Goal: Task Accomplishment & Management: Manage account settings

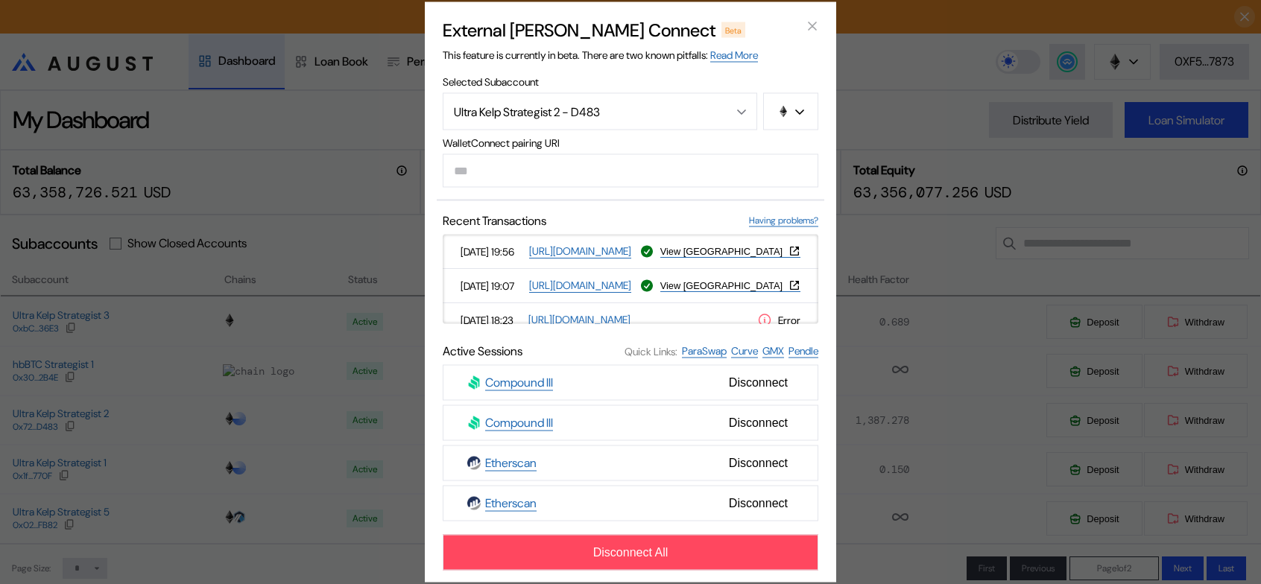
type input "**********"
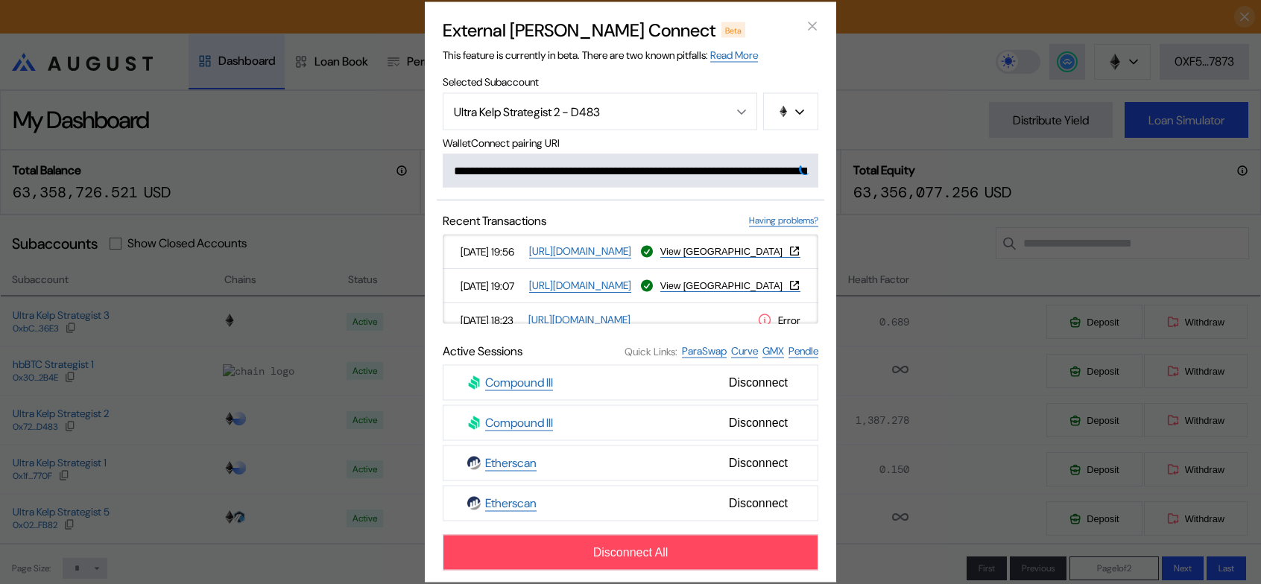
scroll to position [0, 910]
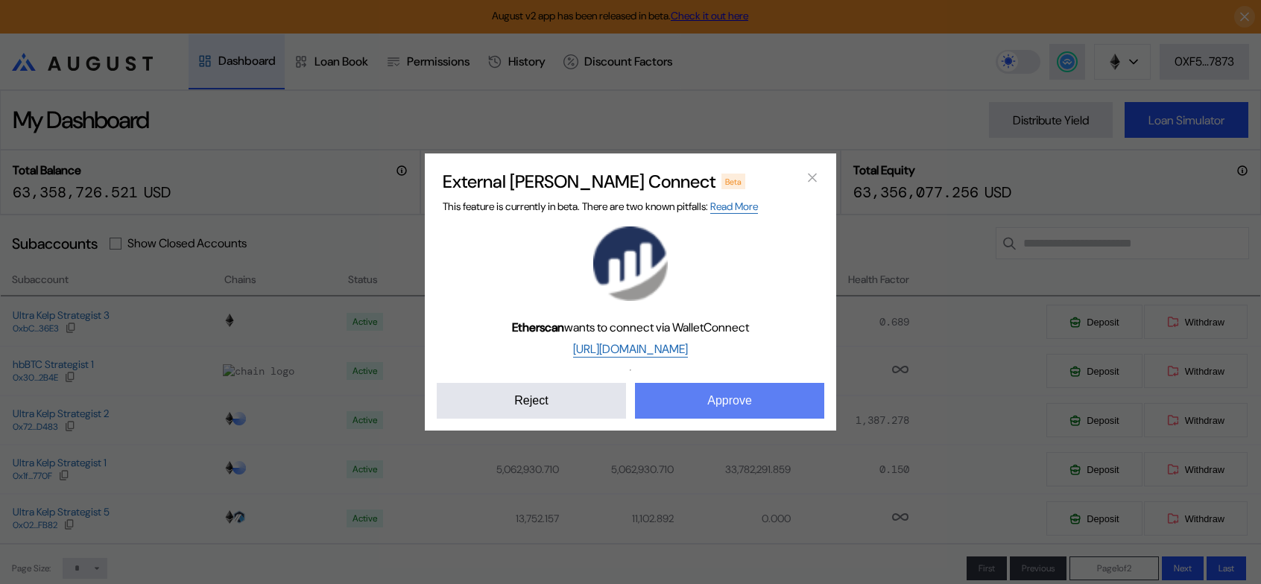
click at [759, 414] on button "Approve" at bounding box center [729, 401] width 189 height 36
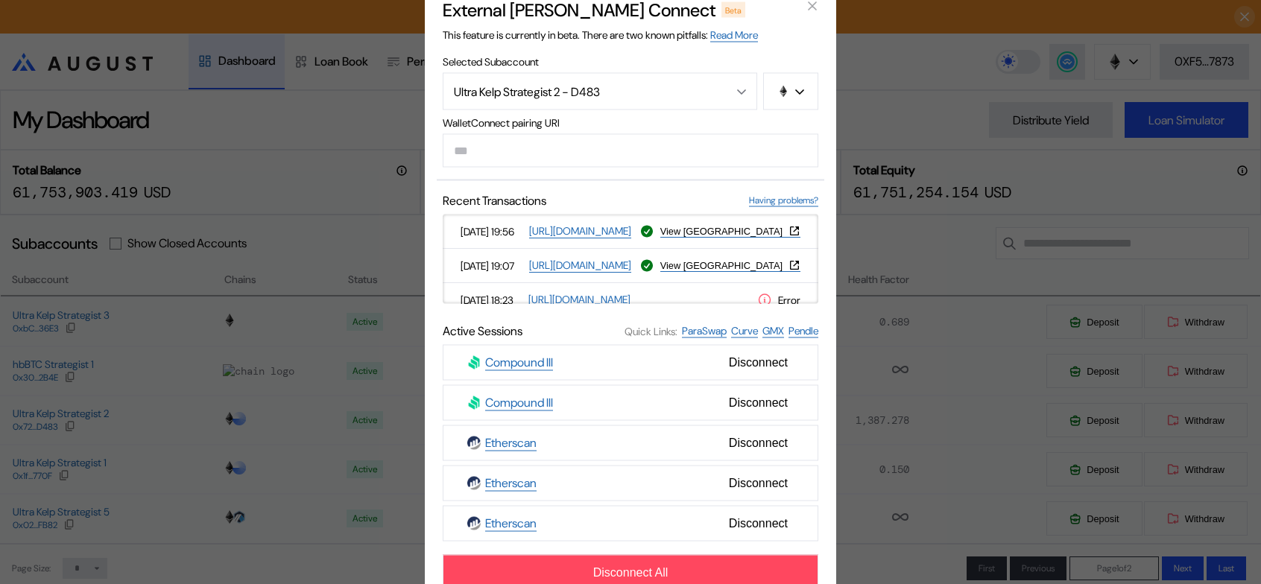
click at [331, 117] on div "External [PERSON_NAME] Connect Beta This feature is currently in beta. There ar…" at bounding box center [630, 292] width 1261 height 584
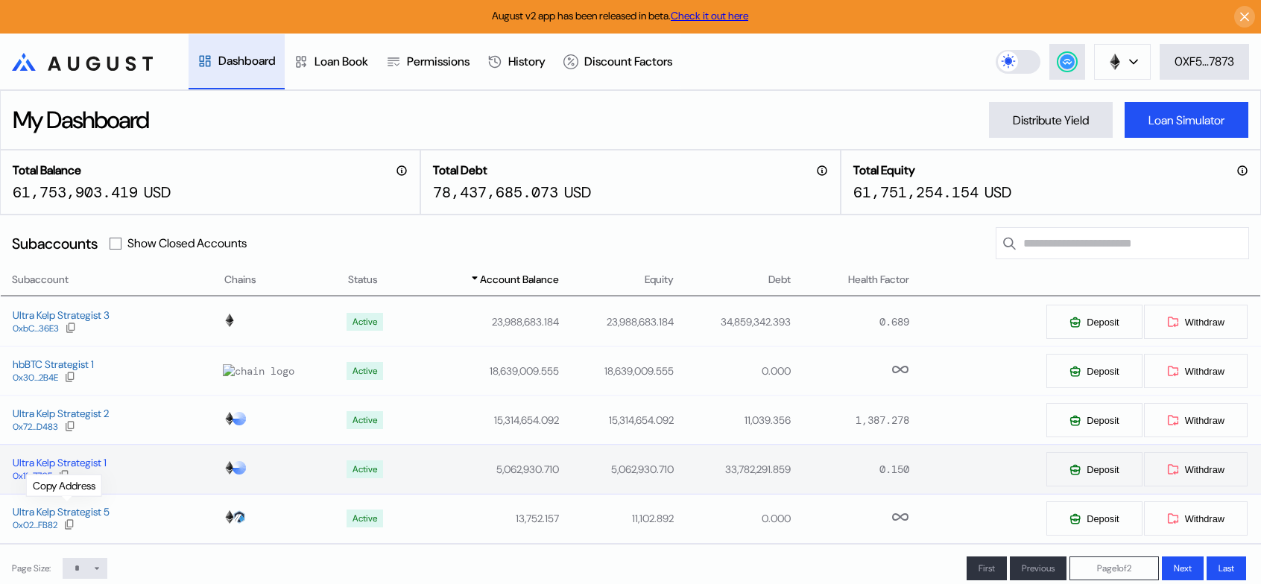
click at [66, 481] on icon at bounding box center [64, 476] width 12 height 12
click at [1072, 54] on button at bounding box center [1067, 62] width 36 height 36
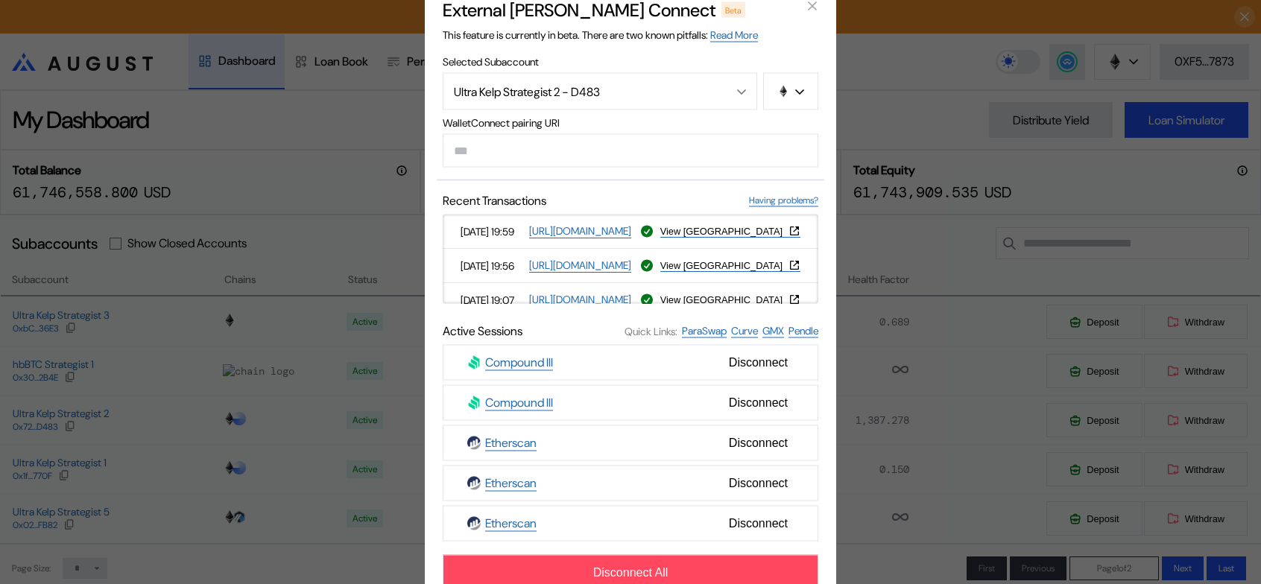
click at [899, 60] on div "External [PERSON_NAME] Connect Beta This feature is currently in beta. There ar…" at bounding box center [630, 292] width 1261 height 584
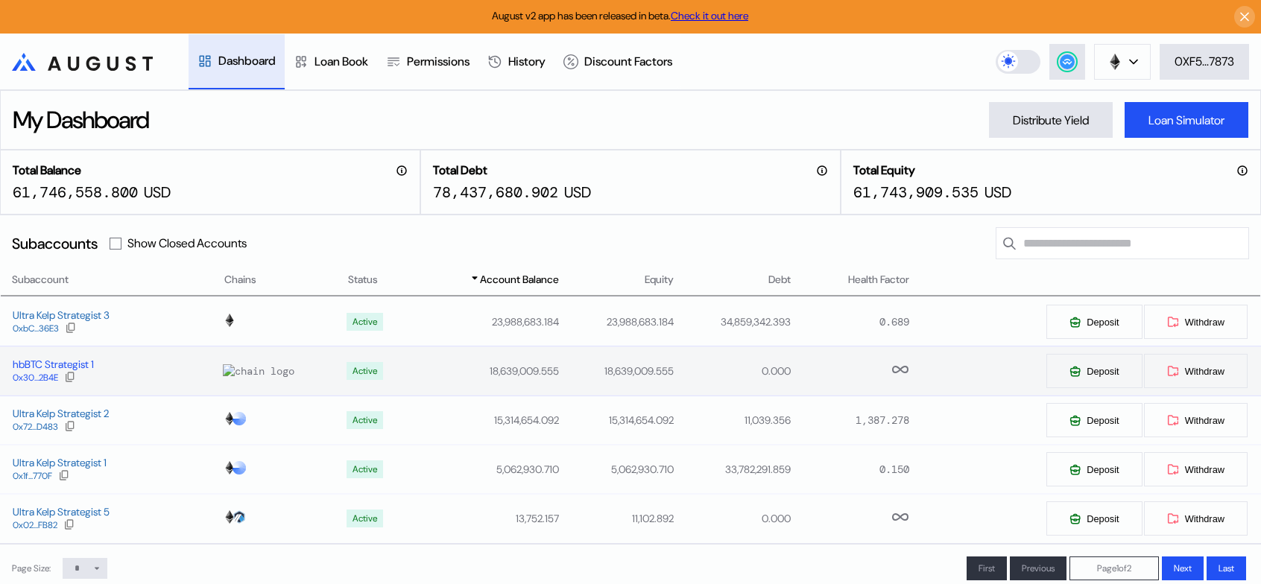
click at [52, 371] on div "hbBTC Strategist 1" at bounding box center [53, 364] width 81 height 13
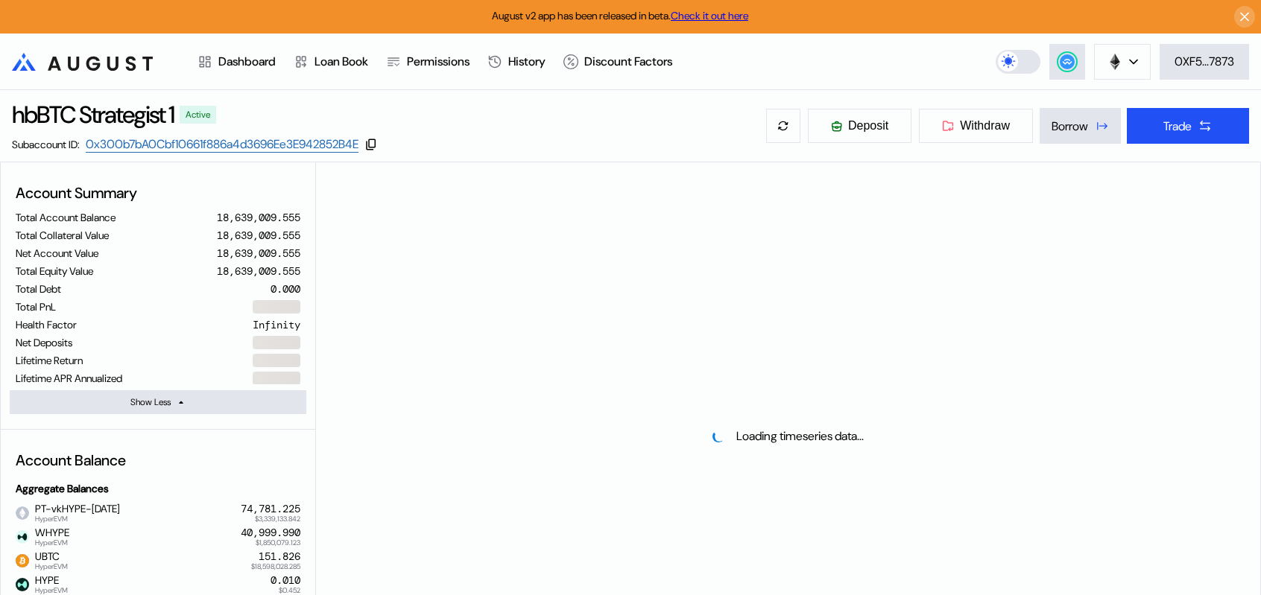
select select "*"
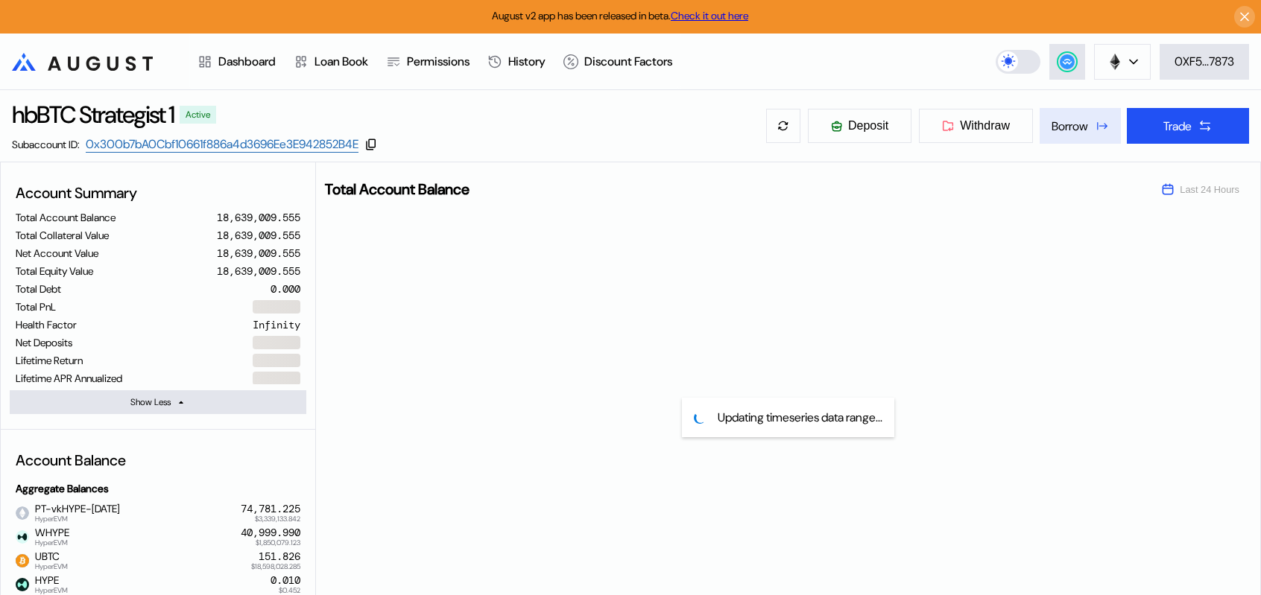
click at [1069, 134] on div "Borrow" at bounding box center [1070, 126] width 37 height 16
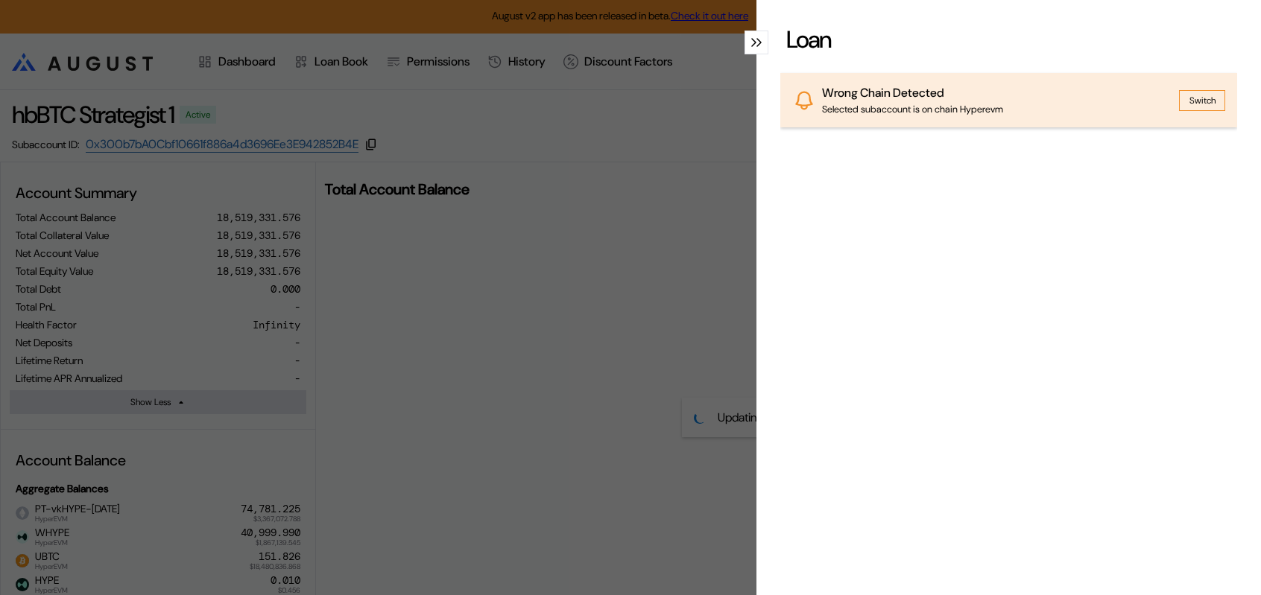
click at [1189, 111] on button "Switch" at bounding box center [1202, 100] width 46 height 21
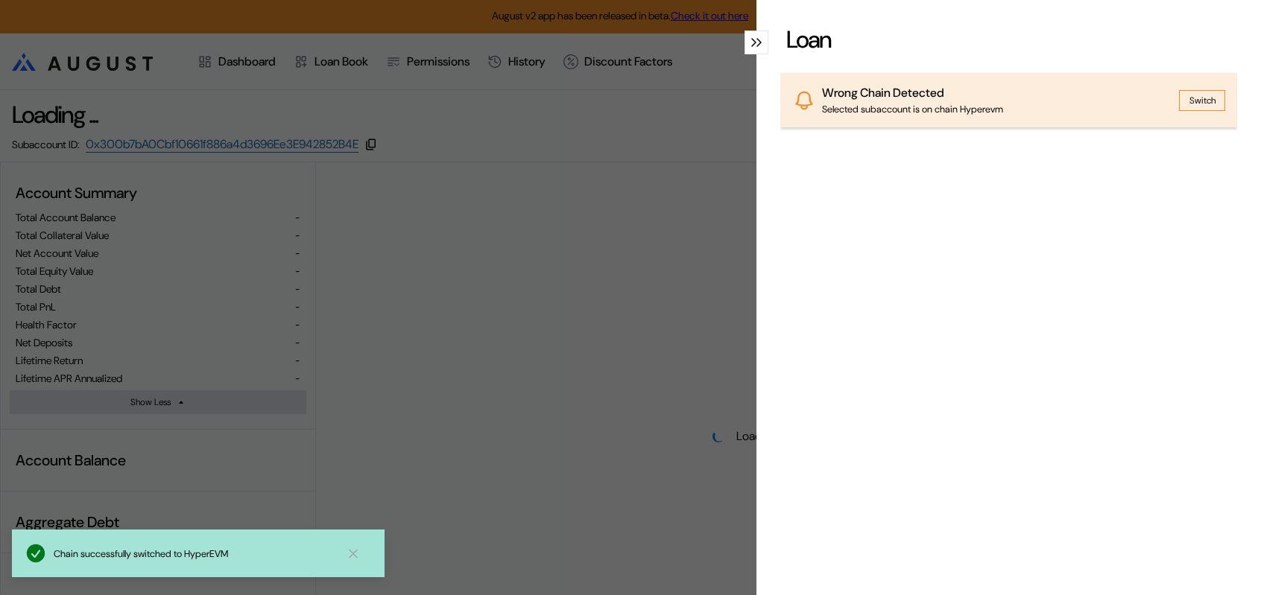
select select "*"
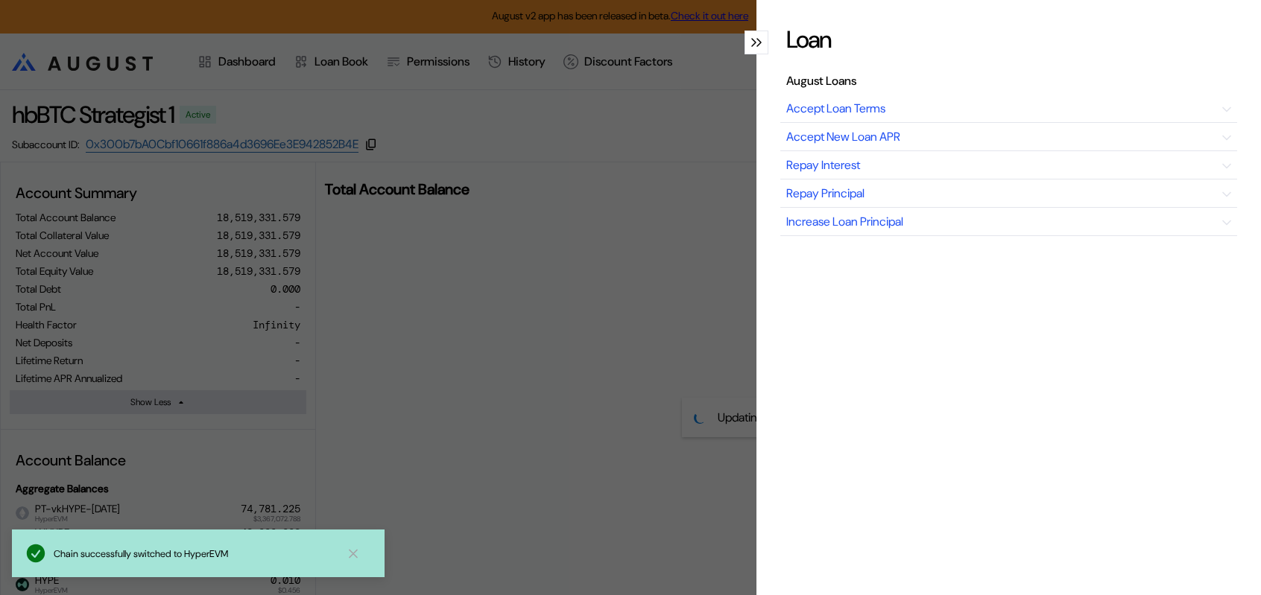
click at [756, 47] on icon "modal" at bounding box center [758, 42] width 5 height 9
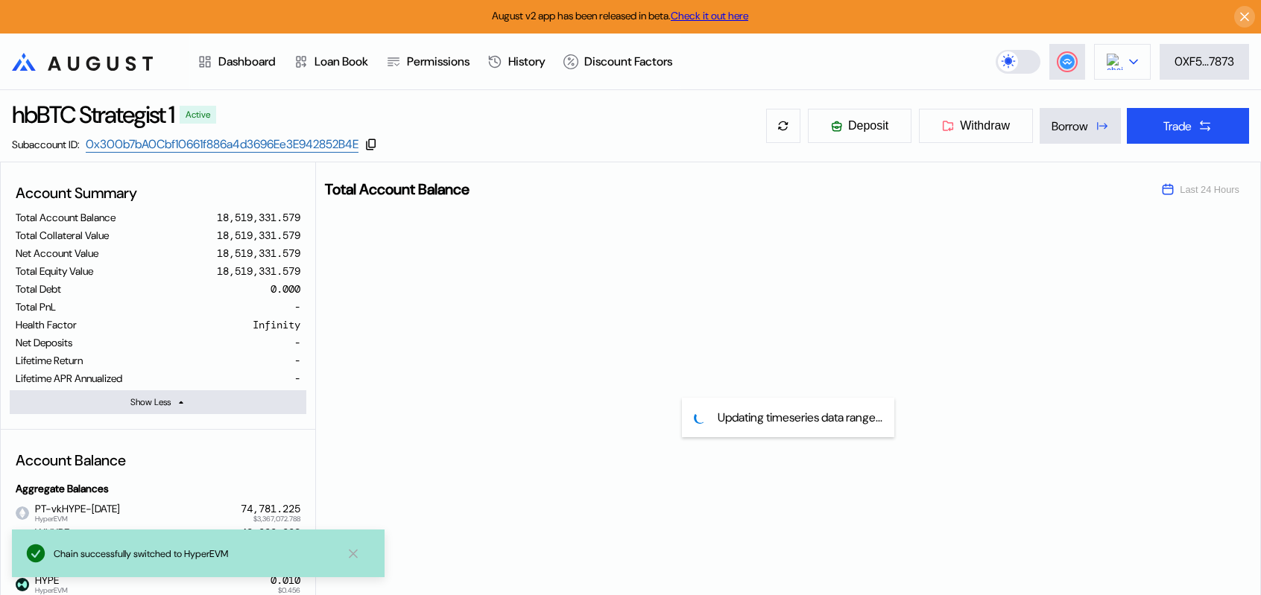
click at [1125, 61] on button at bounding box center [1122, 62] width 57 height 36
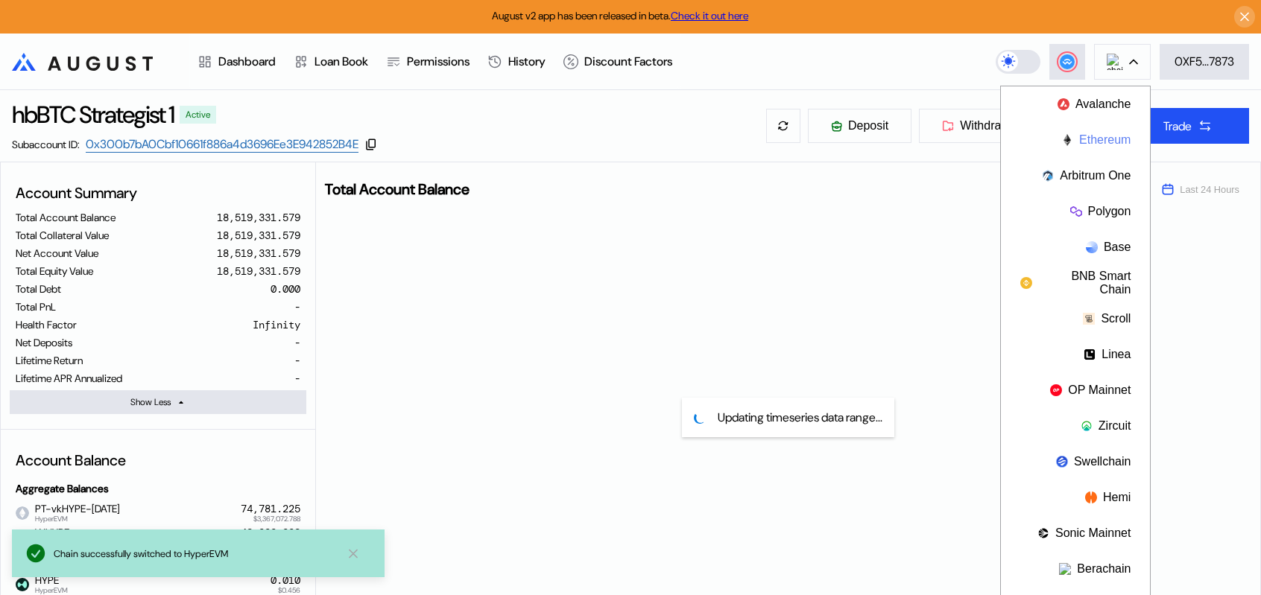
click at [1100, 136] on button "Ethereum" at bounding box center [1075, 140] width 149 height 36
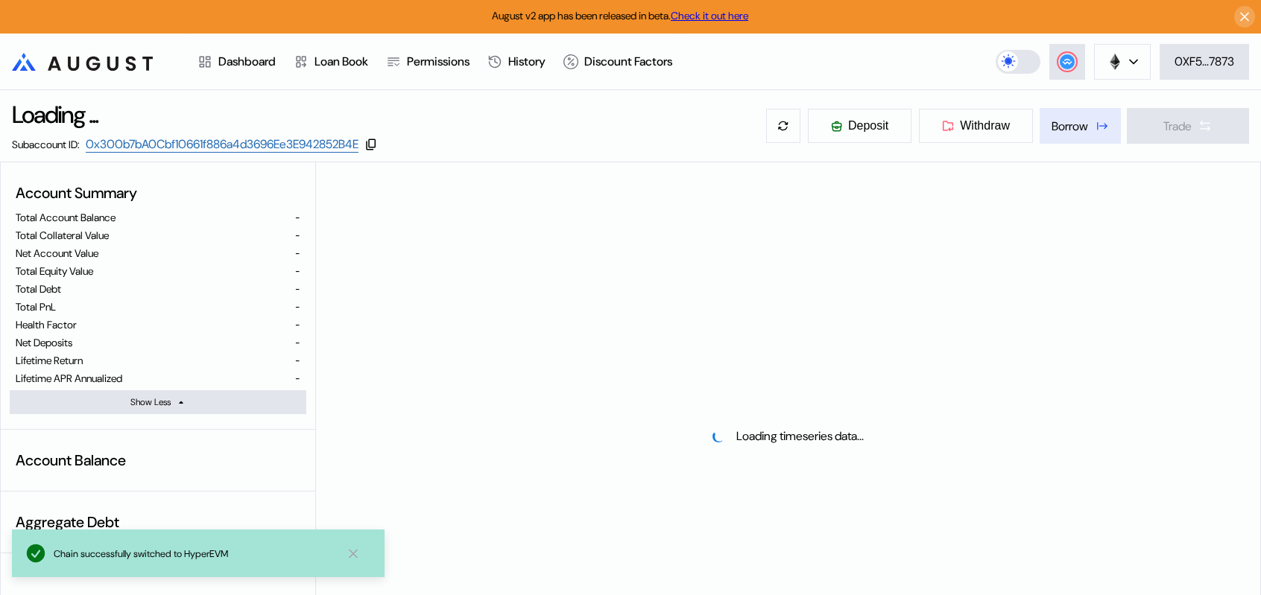
select select "*"
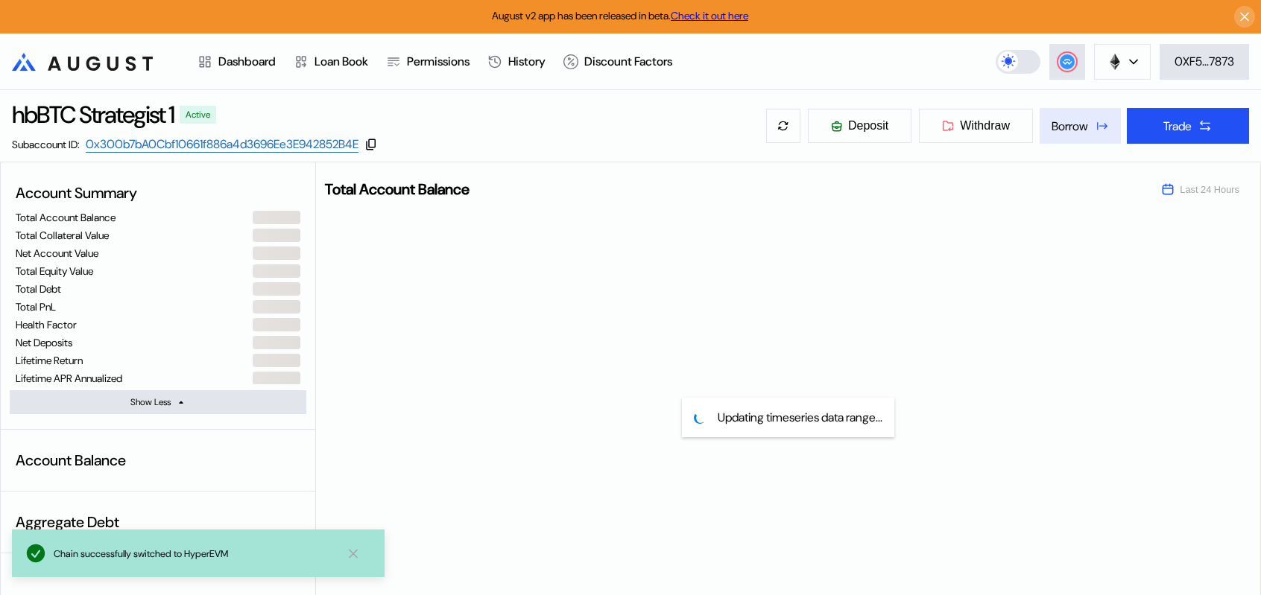
click at [1069, 134] on div "Borrow" at bounding box center [1070, 126] width 37 height 16
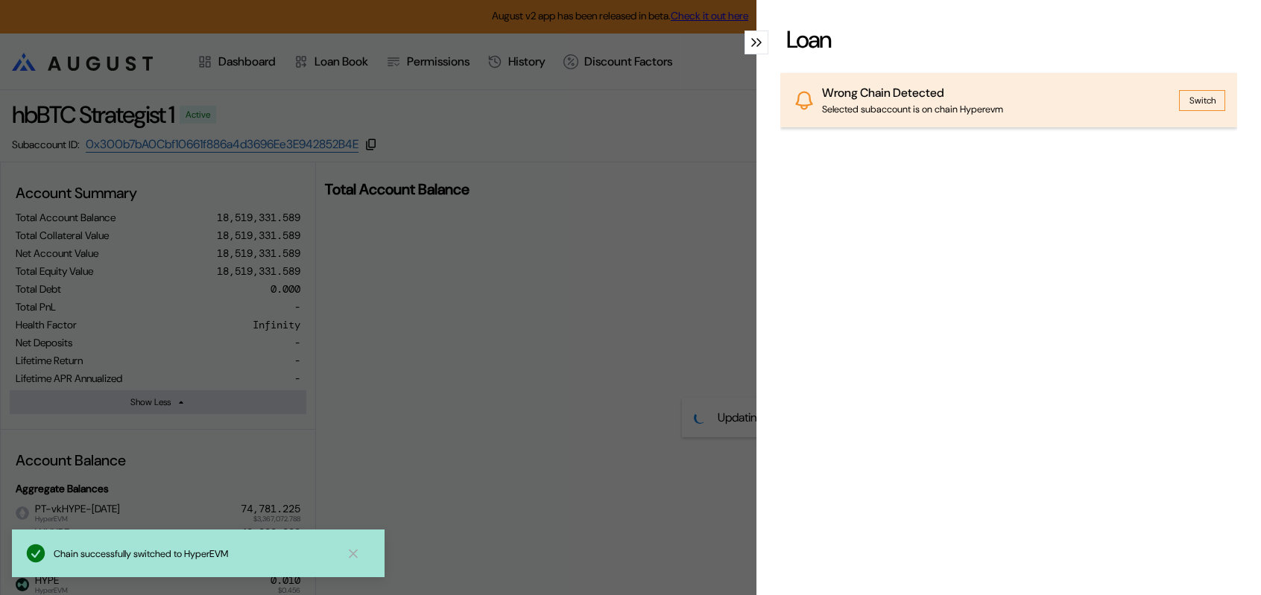
click at [1182, 111] on button "Switch" at bounding box center [1202, 100] width 46 height 21
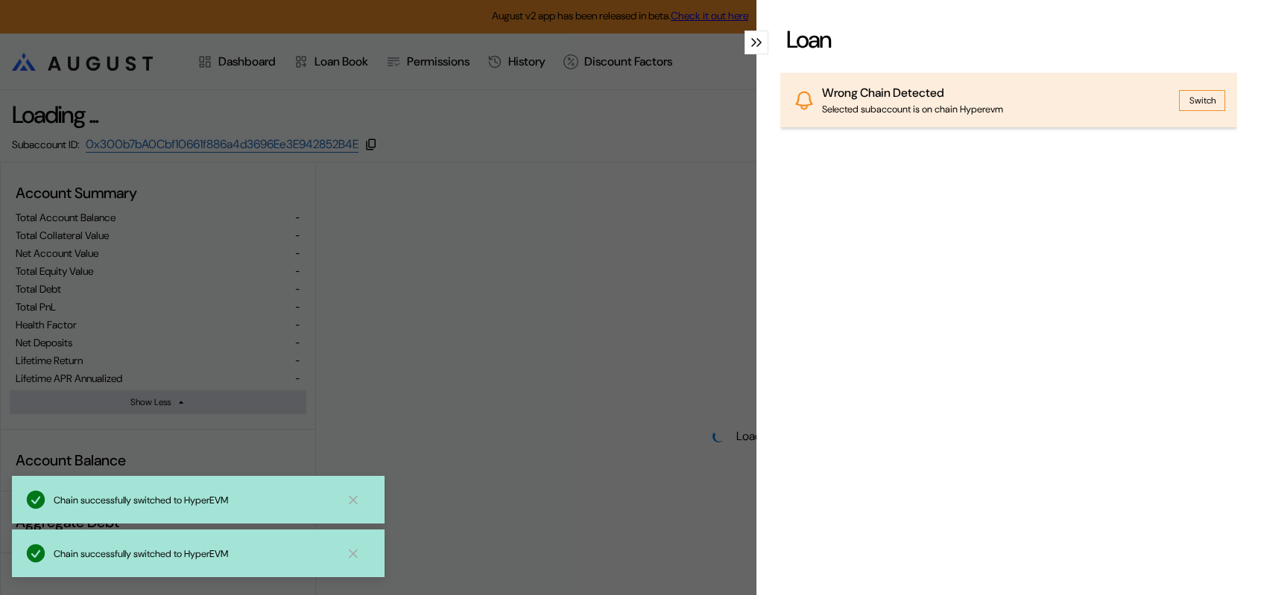
select select "*"
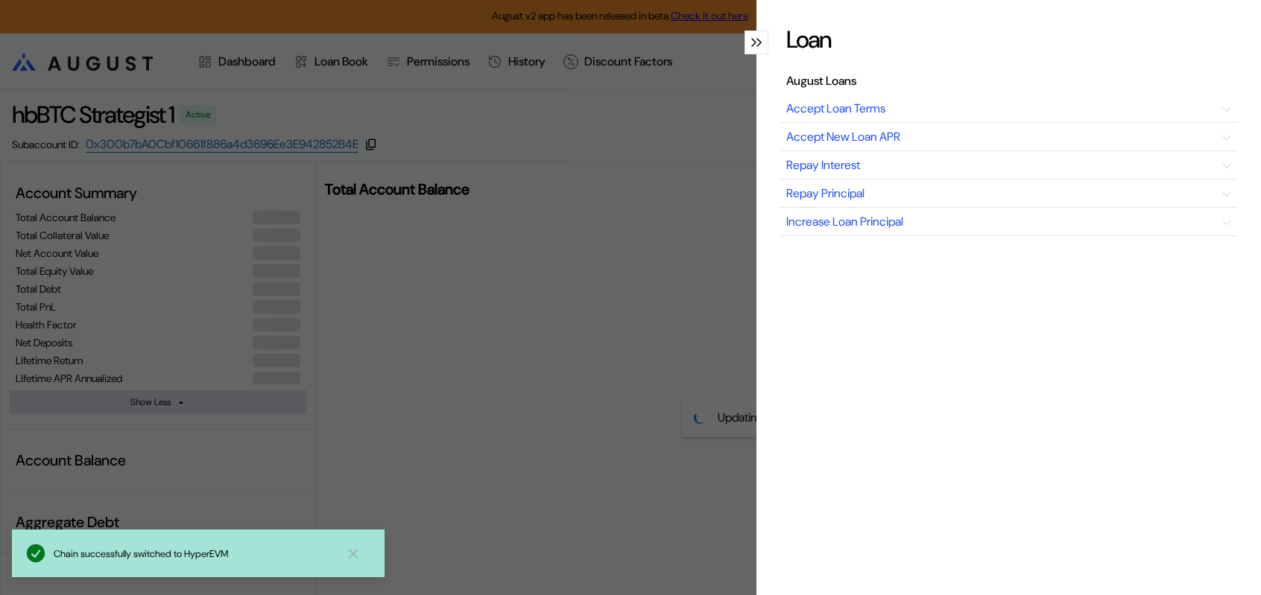
click at [756, 47] on icon "modal" at bounding box center [758, 42] width 5 height 9
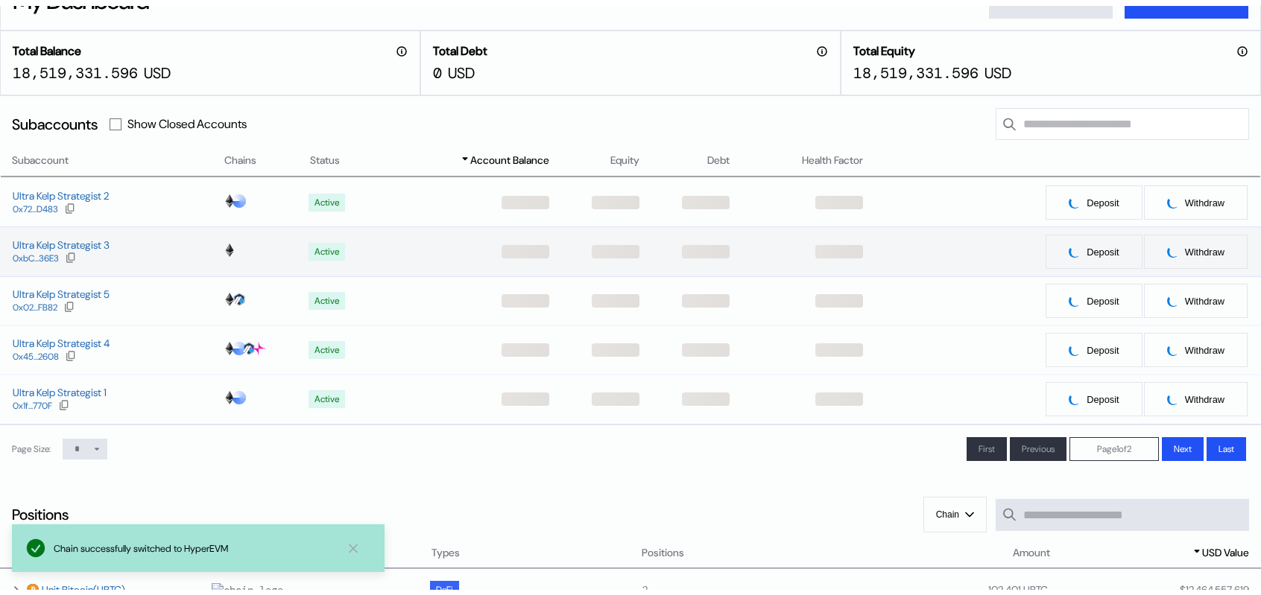
scroll to position [149, 0]
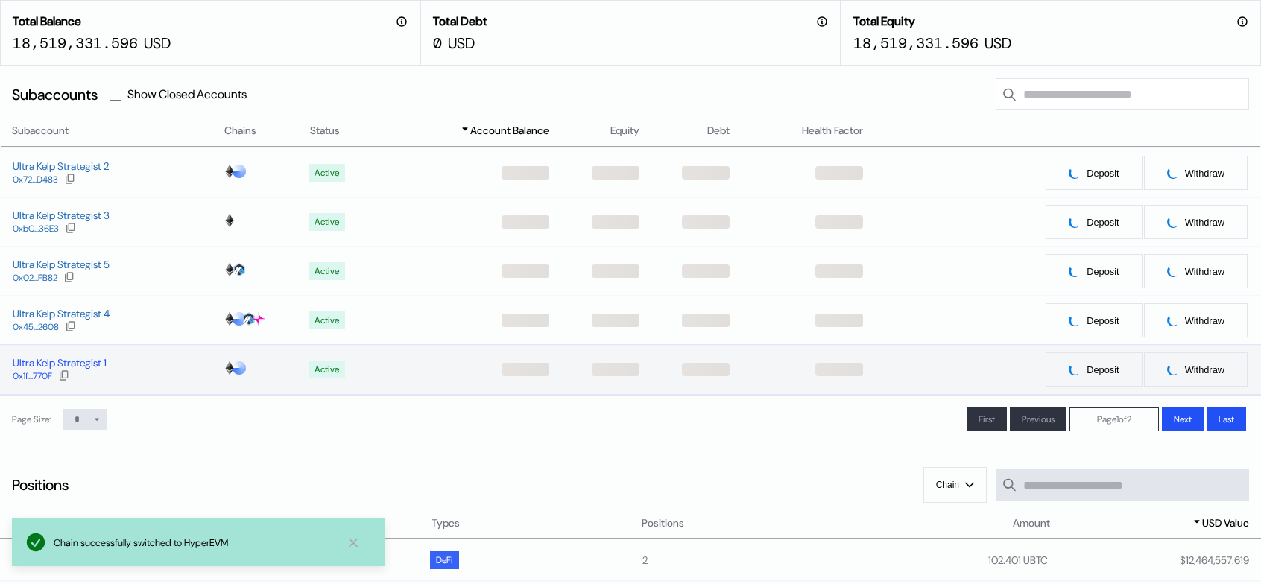
click at [66, 370] on div "Ultra Kelp Strategist 1" at bounding box center [60, 362] width 94 height 13
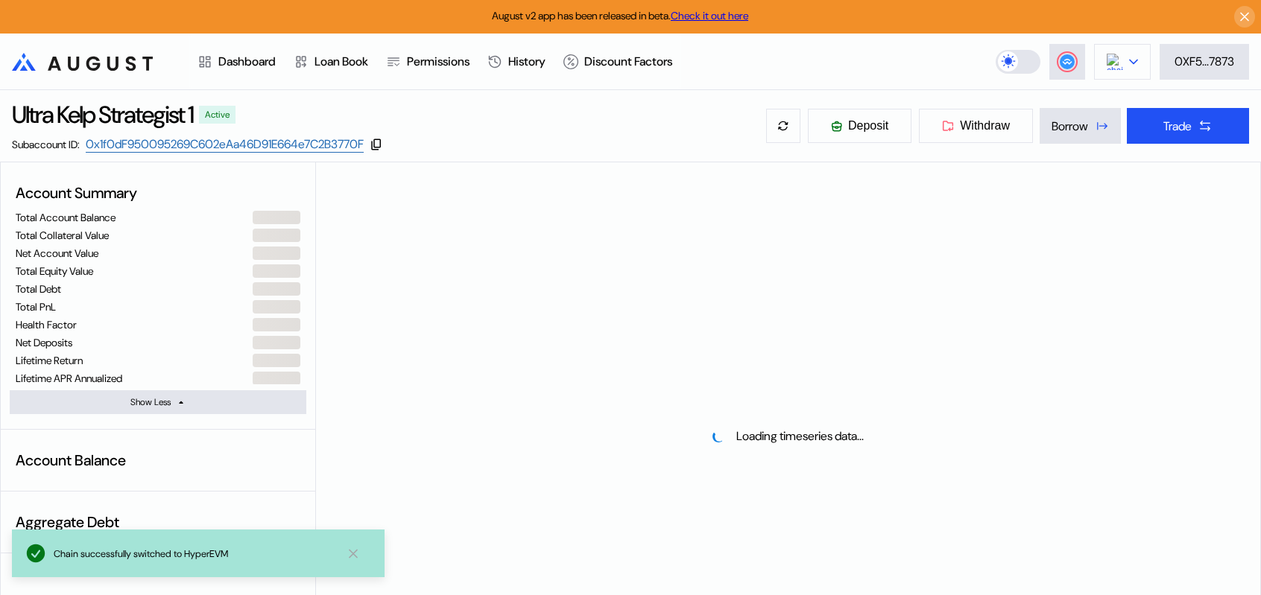
click at [1130, 63] on icon at bounding box center [1133, 62] width 7 height 4
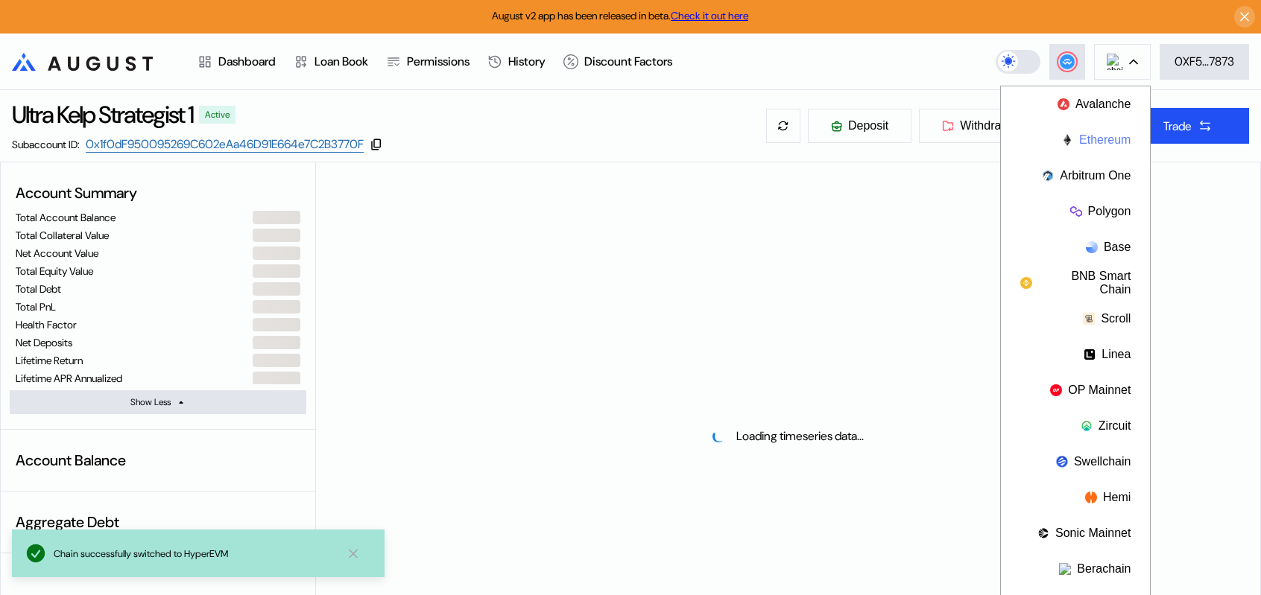
click at [1103, 136] on button "Ethereum" at bounding box center [1075, 140] width 149 height 36
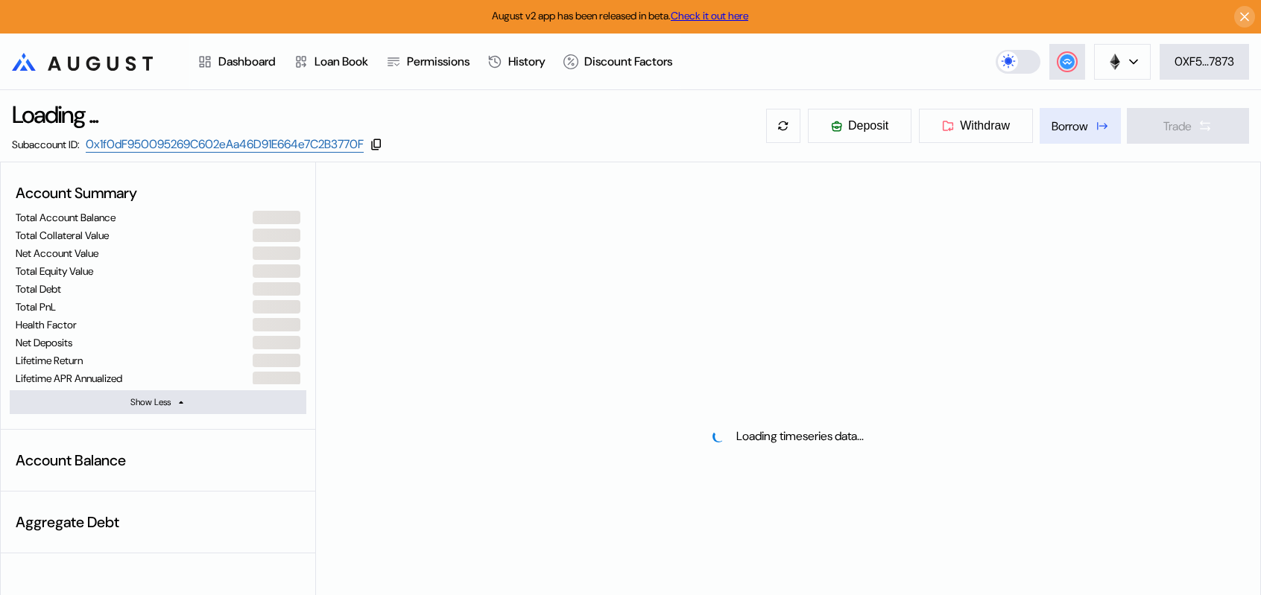
click at [1072, 134] on div "Borrow" at bounding box center [1070, 126] width 37 height 16
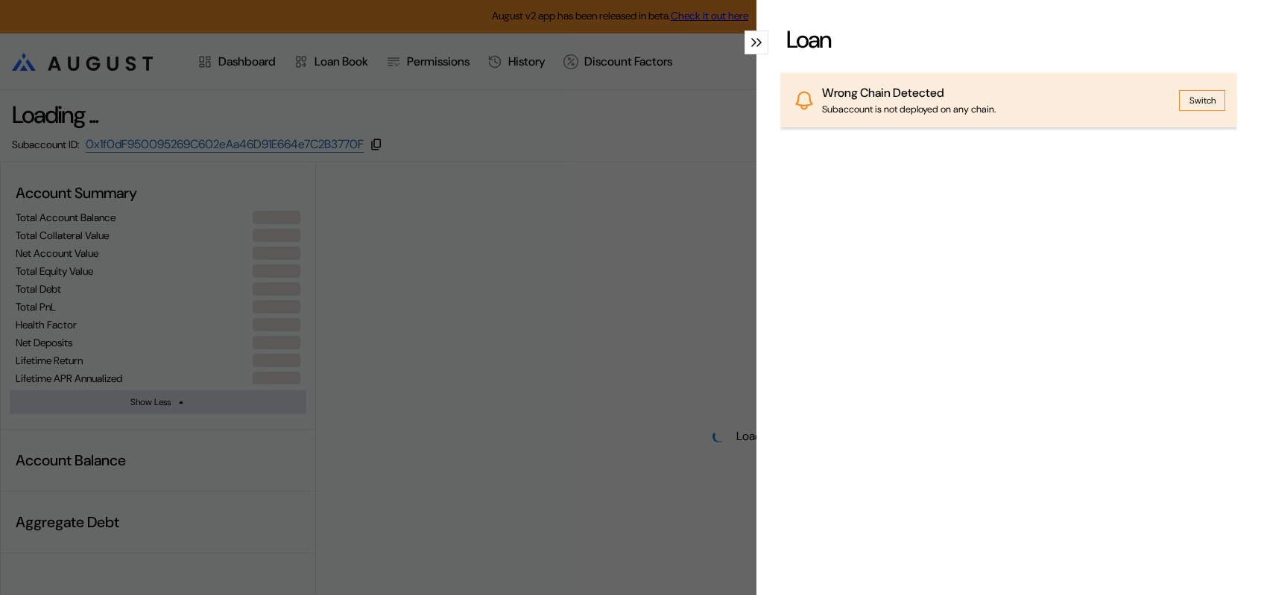
click at [1198, 111] on button "Switch" at bounding box center [1202, 100] width 46 height 21
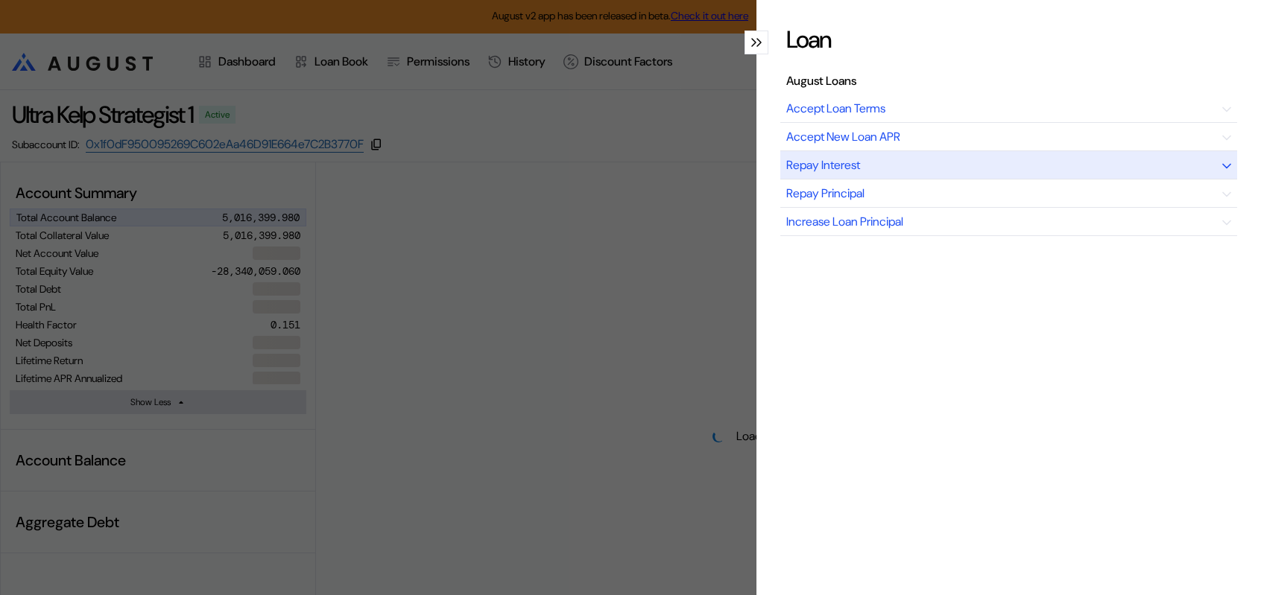
click at [952, 180] on div "Repay Interest" at bounding box center [1008, 165] width 457 height 28
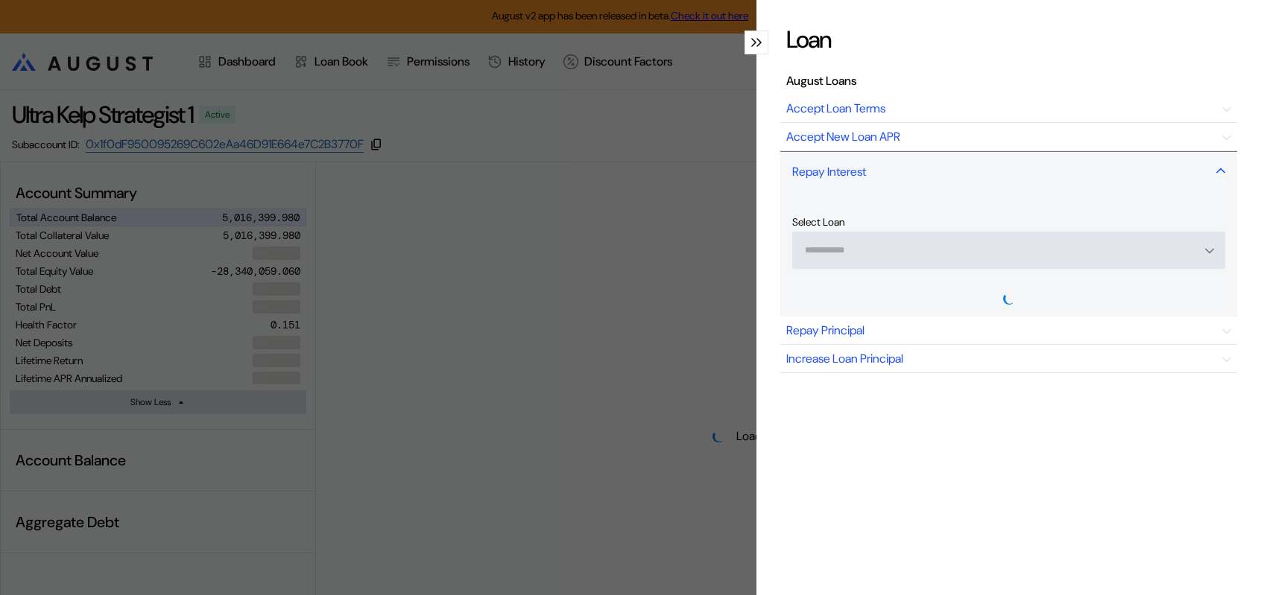
select select "*"
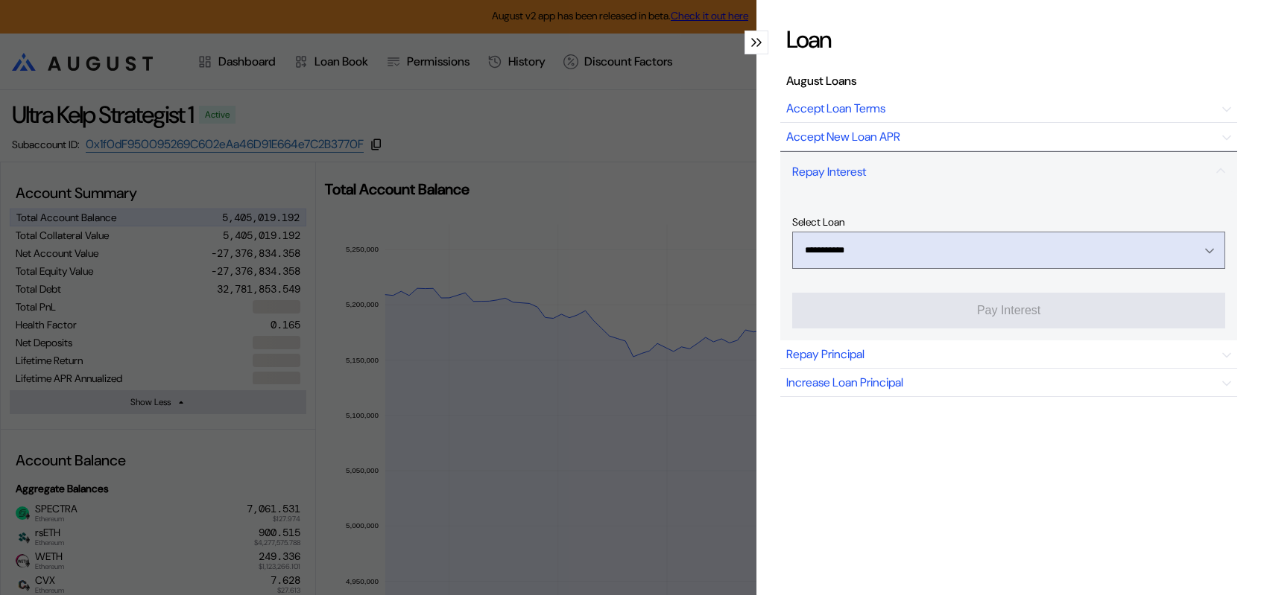
click at [1206, 253] on icon "Open menu" at bounding box center [1209, 252] width 7 height 4
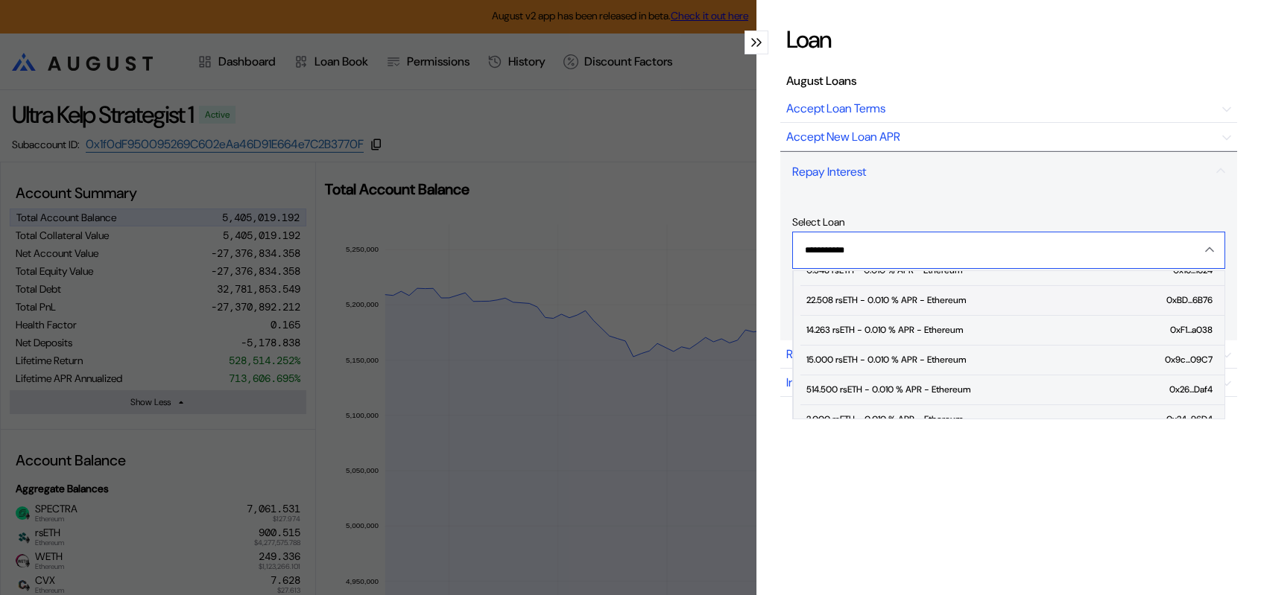
scroll to position [149, 0]
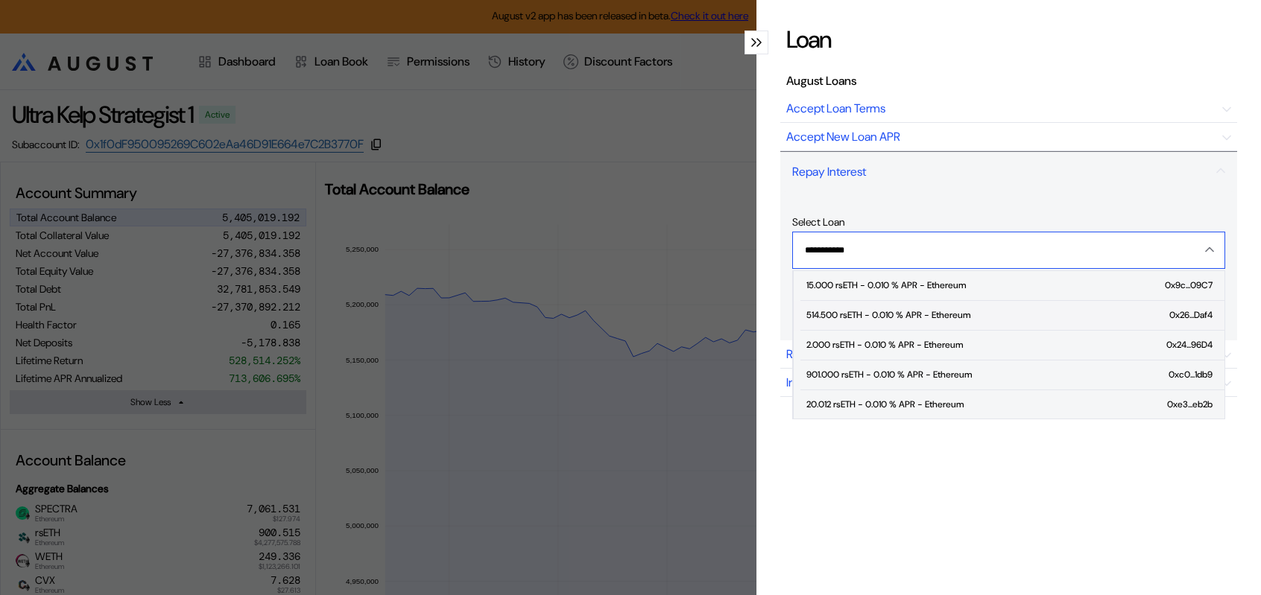
click at [861, 320] on div "514.500 rsETH - 0.010 % APR - Ethereum" at bounding box center [888, 315] width 164 height 10
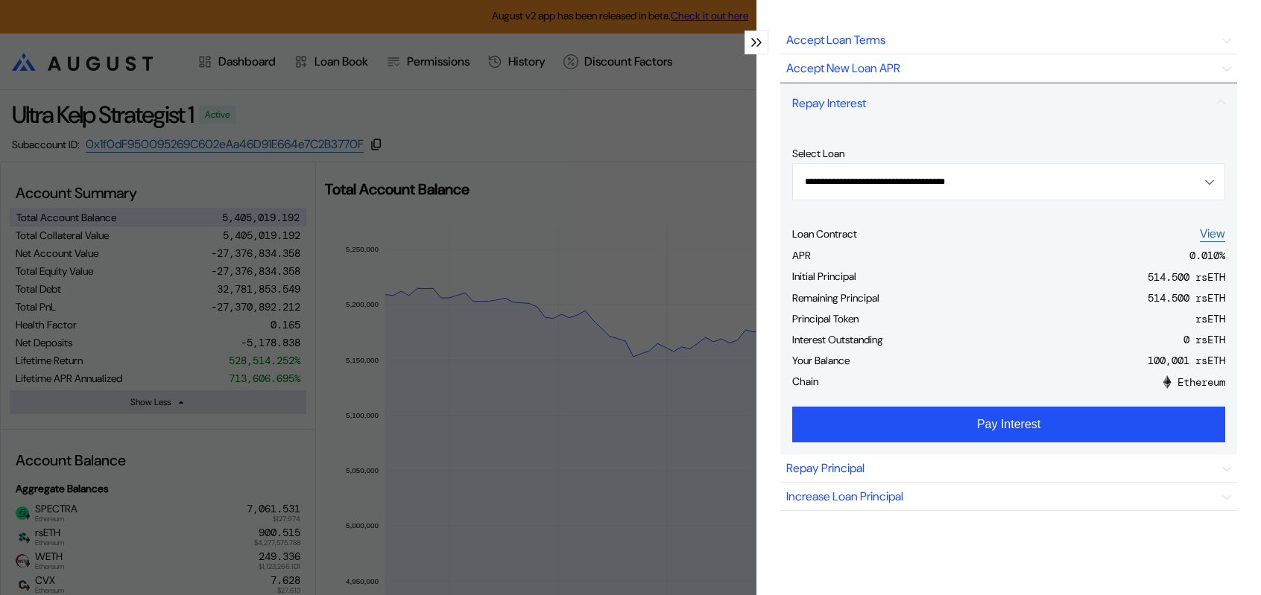
scroll to position [72, 0]
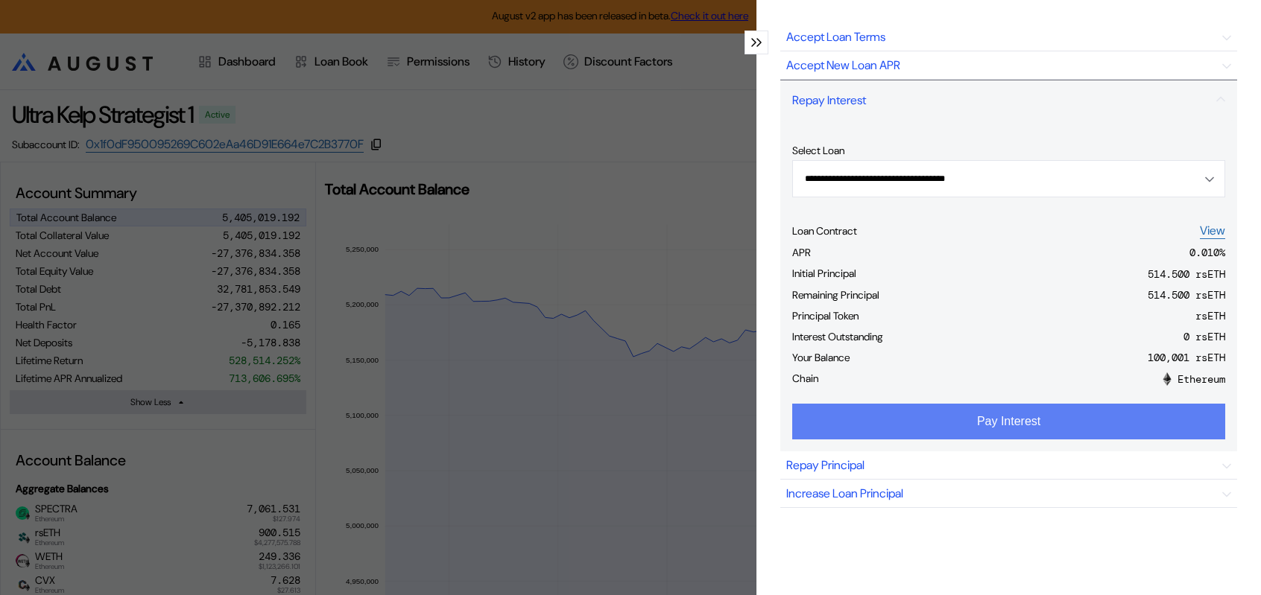
click at [1045, 440] on button "Pay Interest" at bounding box center [1008, 422] width 433 height 36
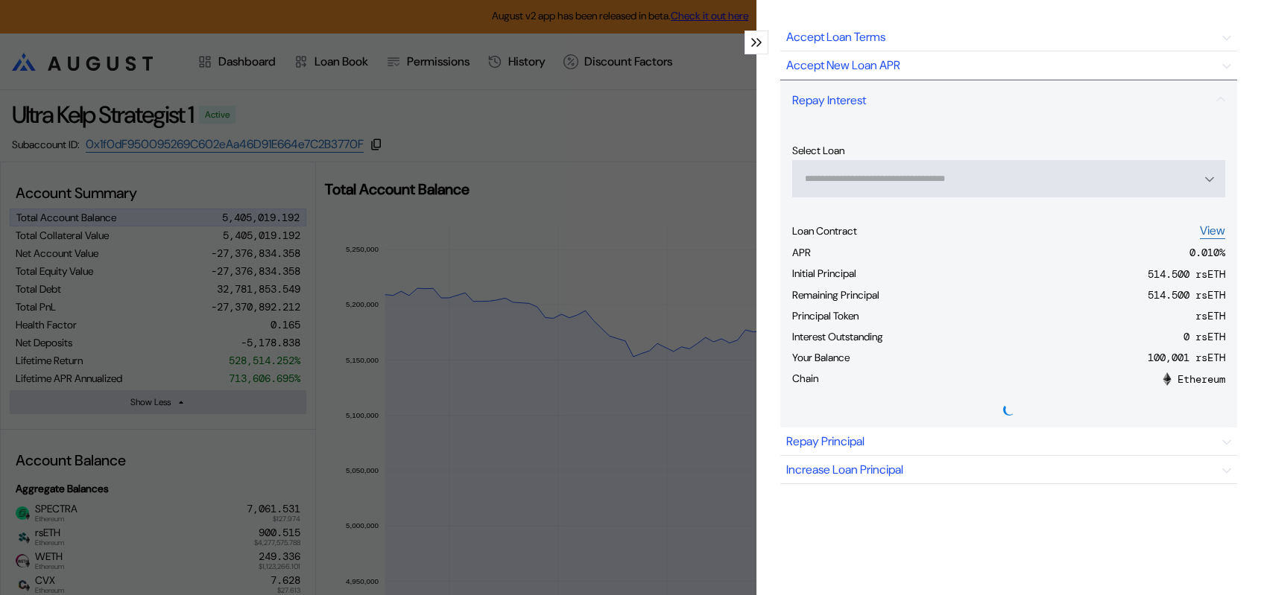
type input "**********"
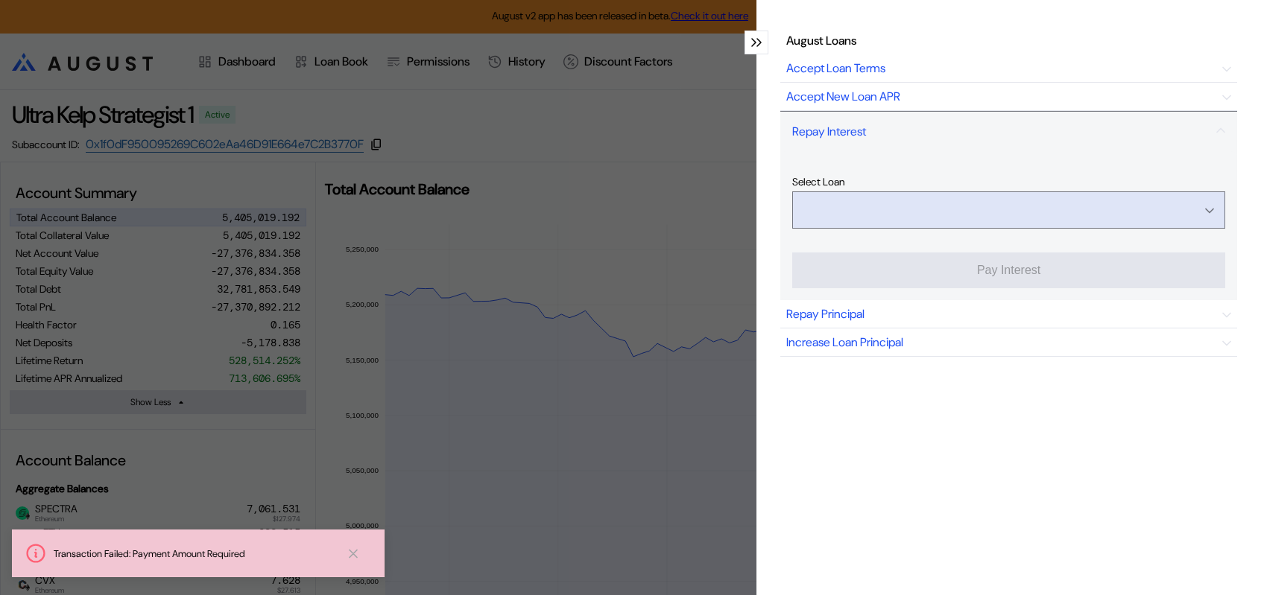
click at [1011, 228] on input "Open menu" at bounding box center [1000, 210] width 394 height 36
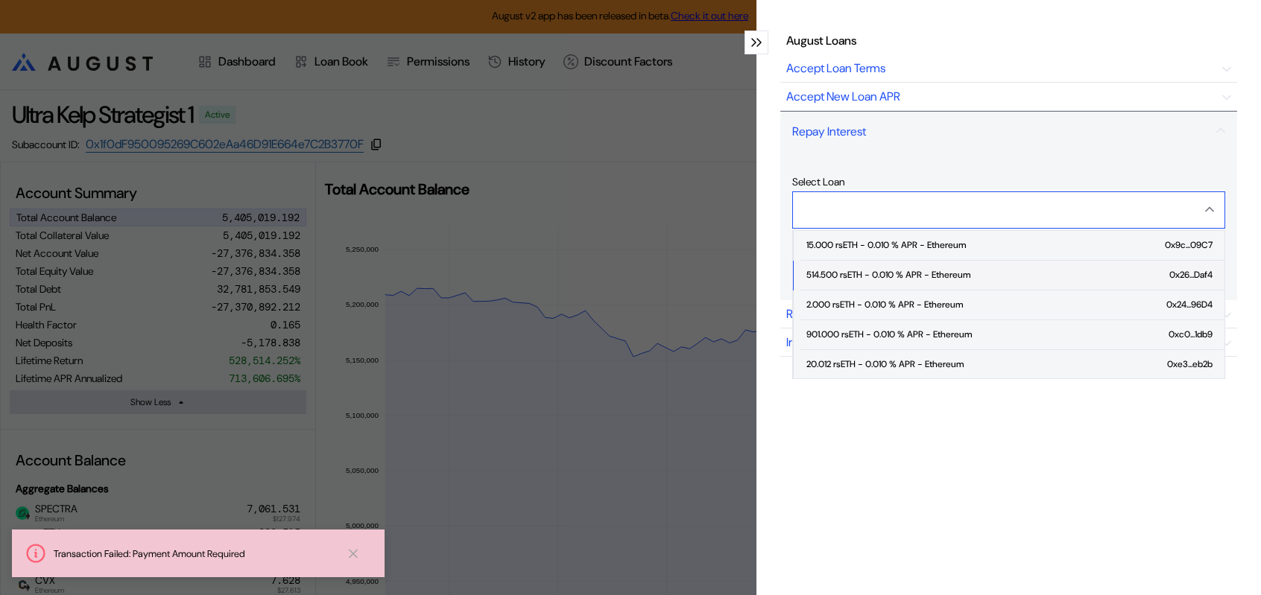
click at [915, 280] on div "514.500 rsETH - 0.010 % APR - Ethereum" at bounding box center [888, 275] width 164 height 10
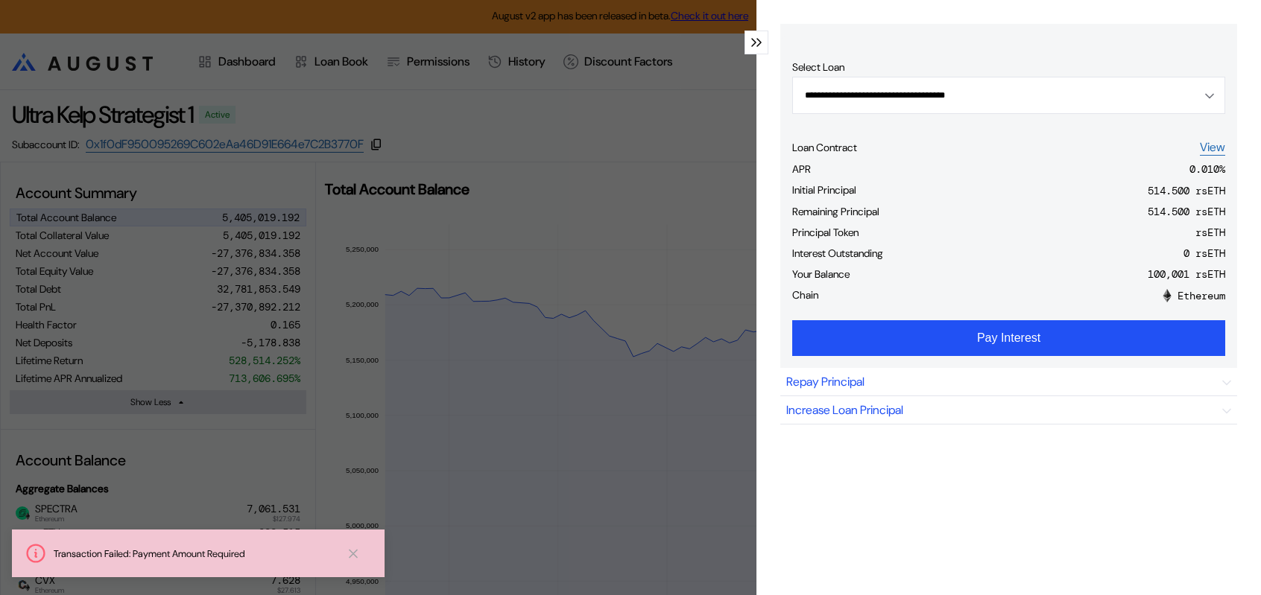
scroll to position [156, 0]
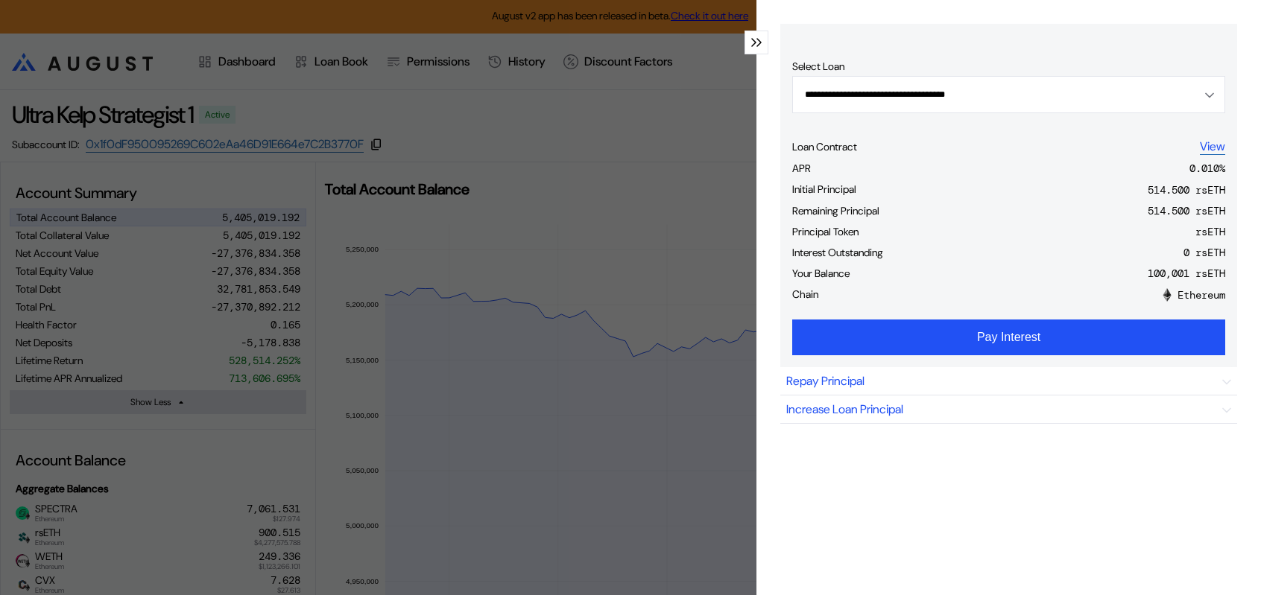
click at [1200, 155] on link "View" at bounding box center [1212, 147] width 25 height 16
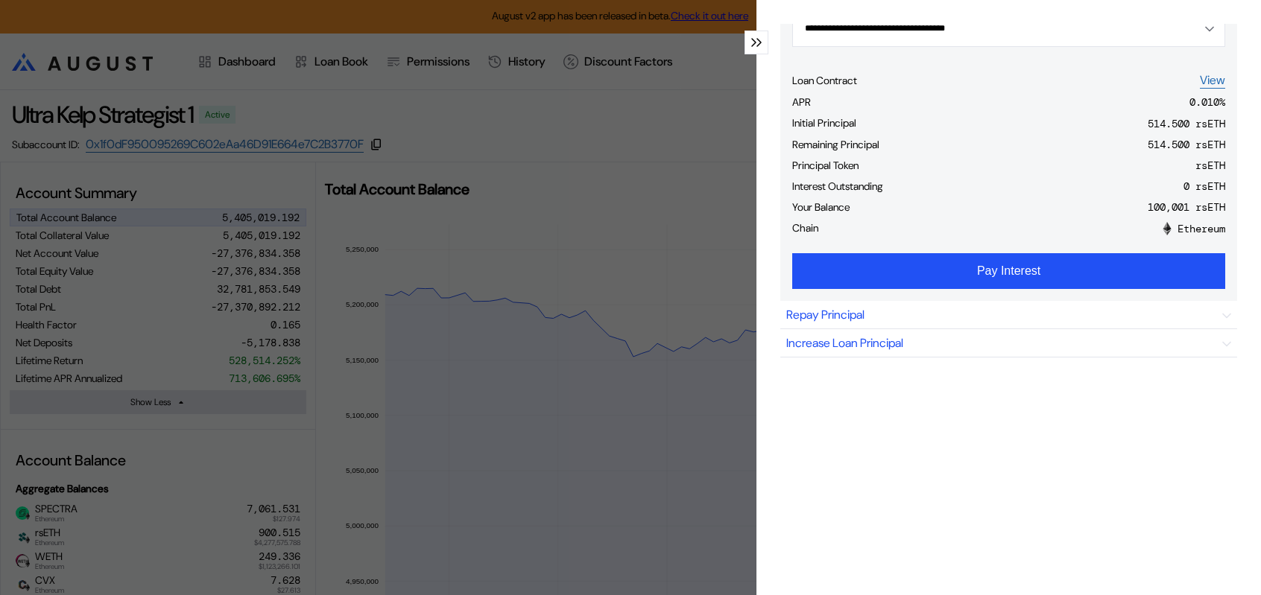
scroll to position [340, 0]
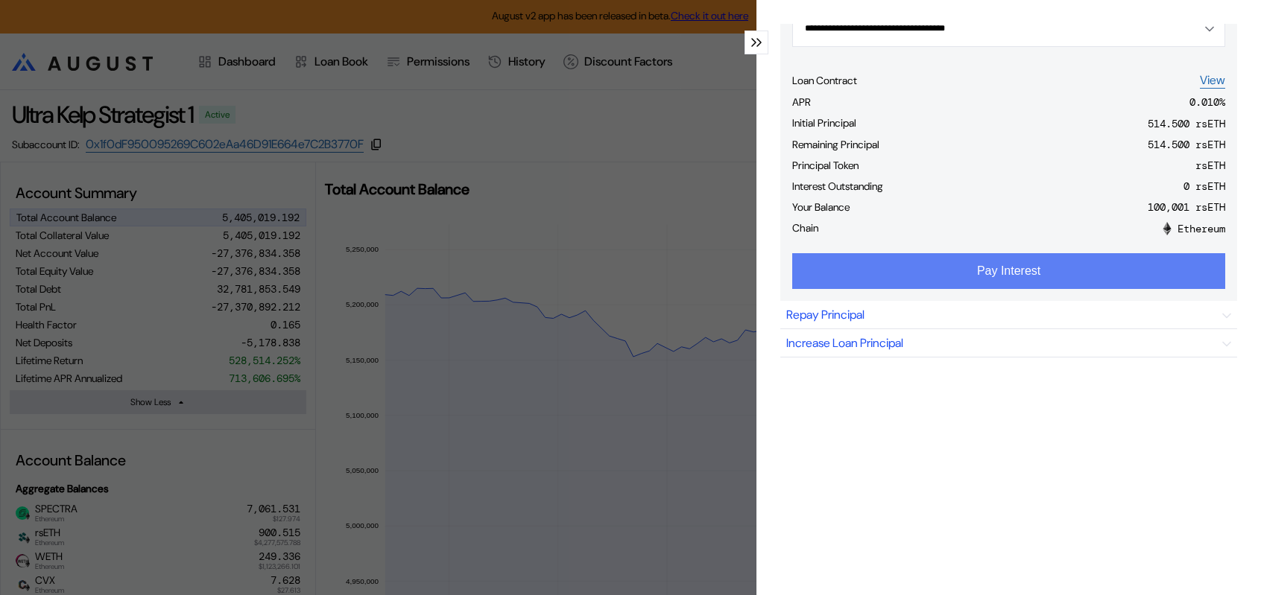
click at [1048, 253] on button "Pay Interest" at bounding box center [1008, 271] width 433 height 36
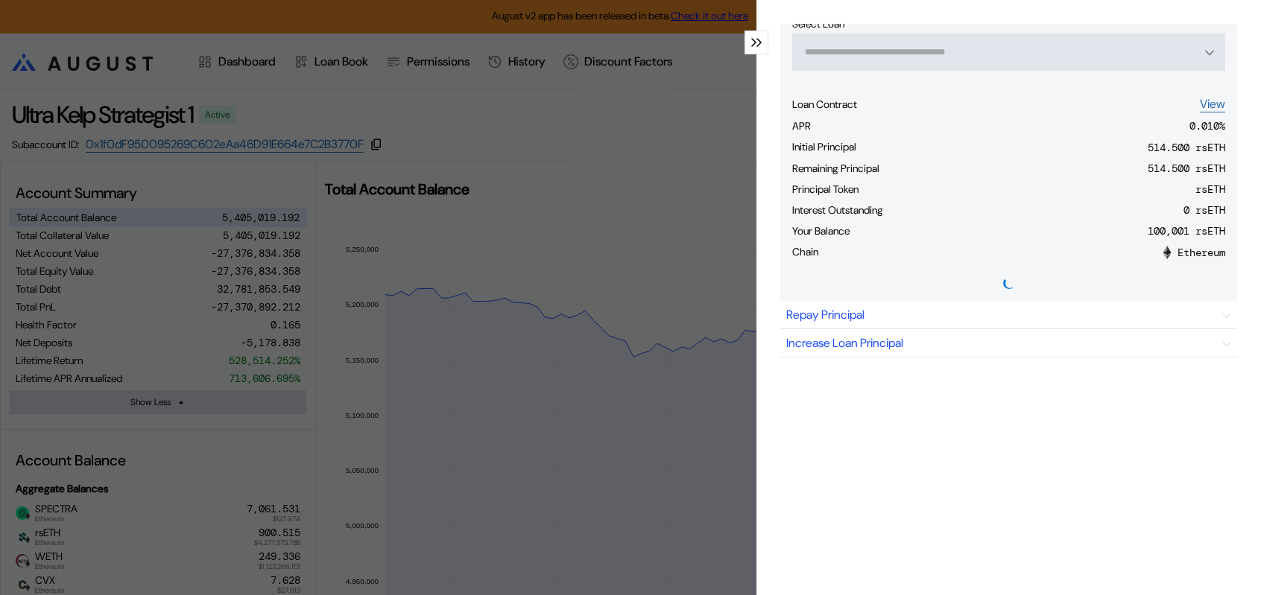
type input "**********"
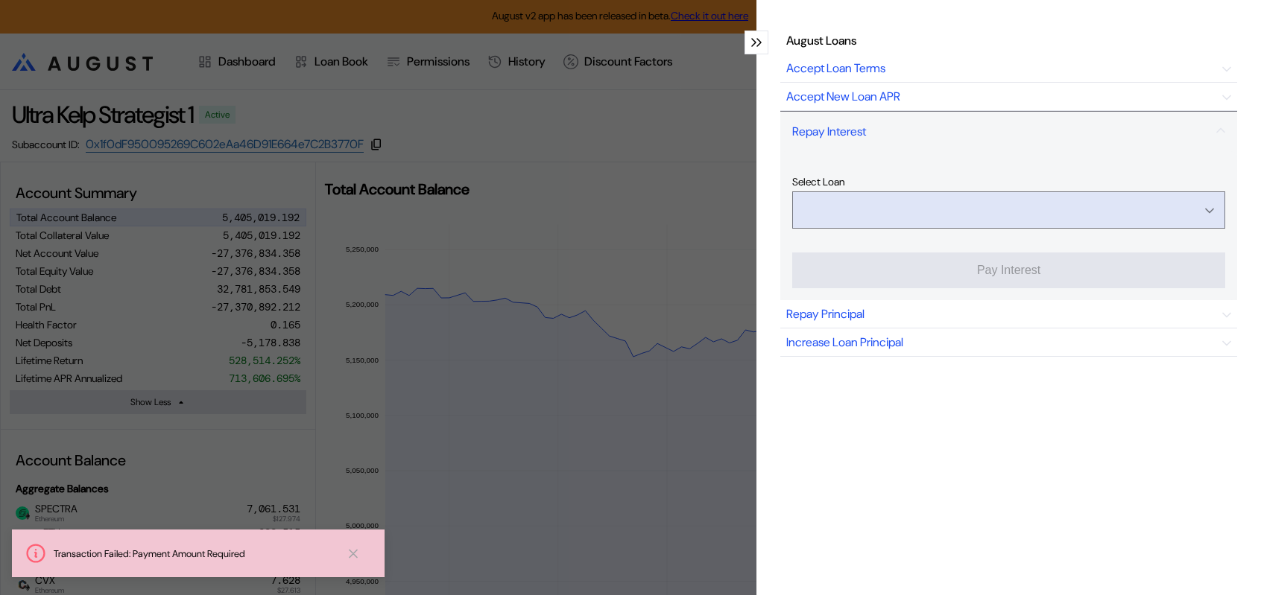
click at [1056, 192] on input "Open menu" at bounding box center [1000, 210] width 394 height 36
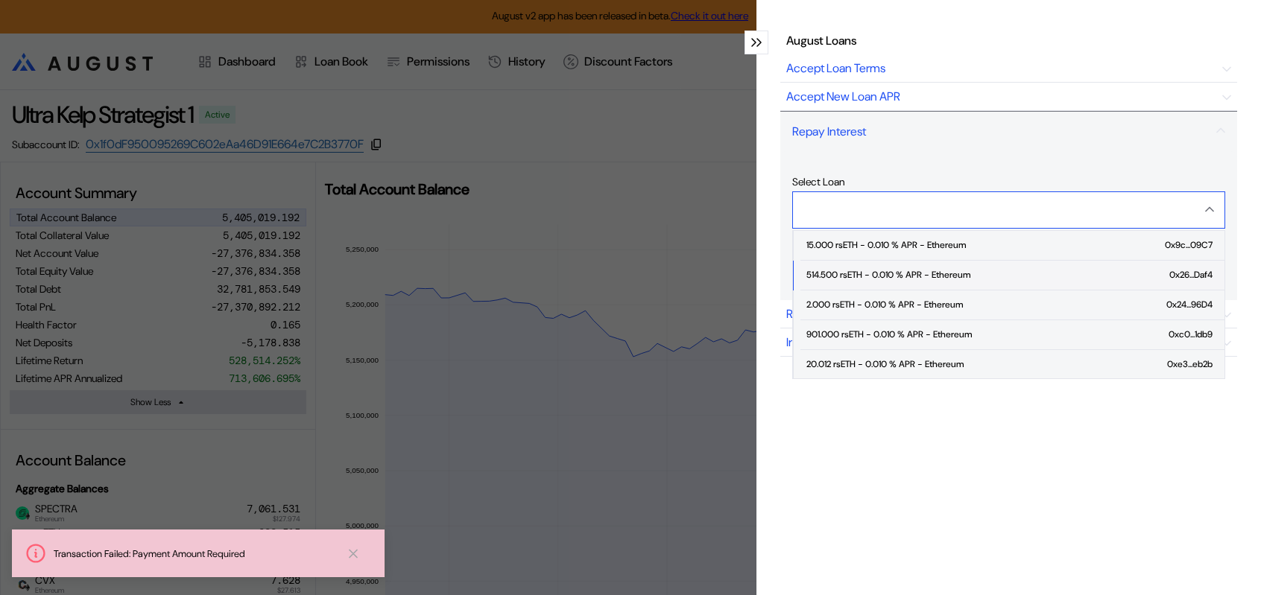
click at [953, 268] on span "514.500 rsETH - 0.010 % APR - Ethereum 0x26...Daf4" at bounding box center [1012, 276] width 424 height 30
type input "**********"
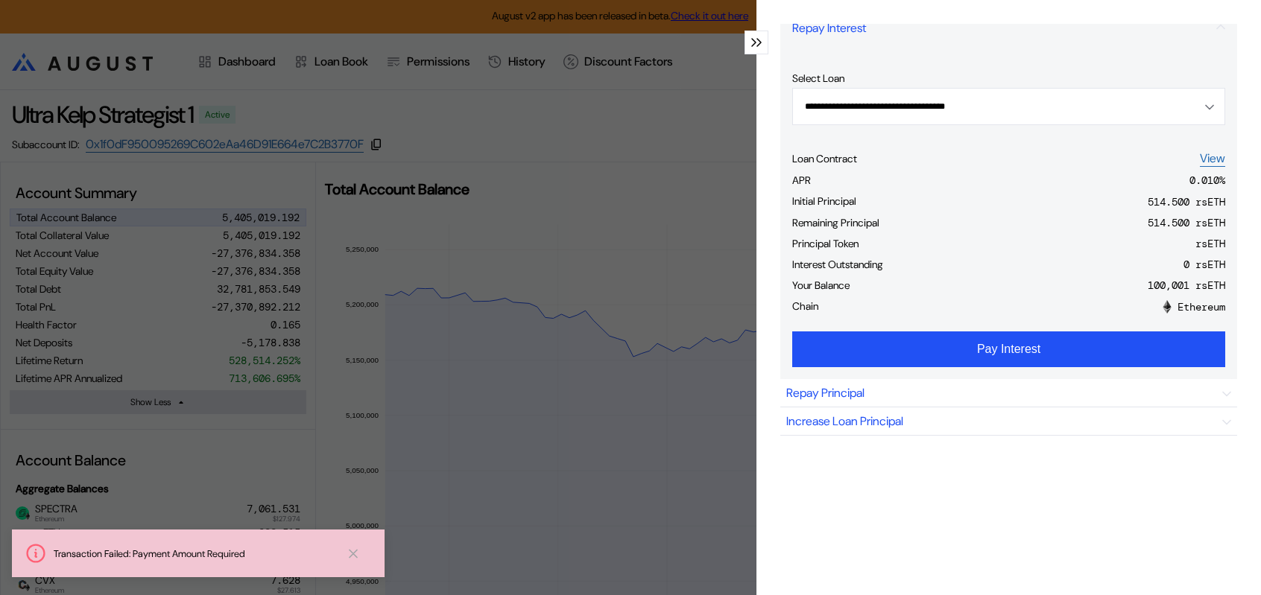
click at [957, 209] on form "**********" at bounding box center [1008, 214] width 433 height 332
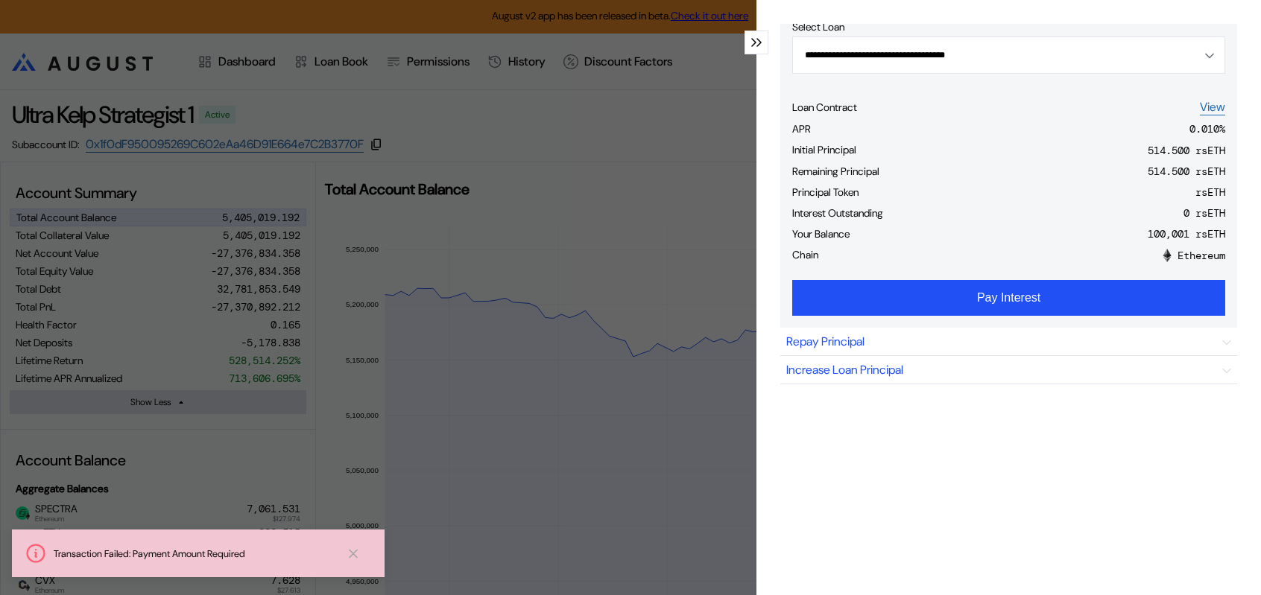
scroll to position [218, 0]
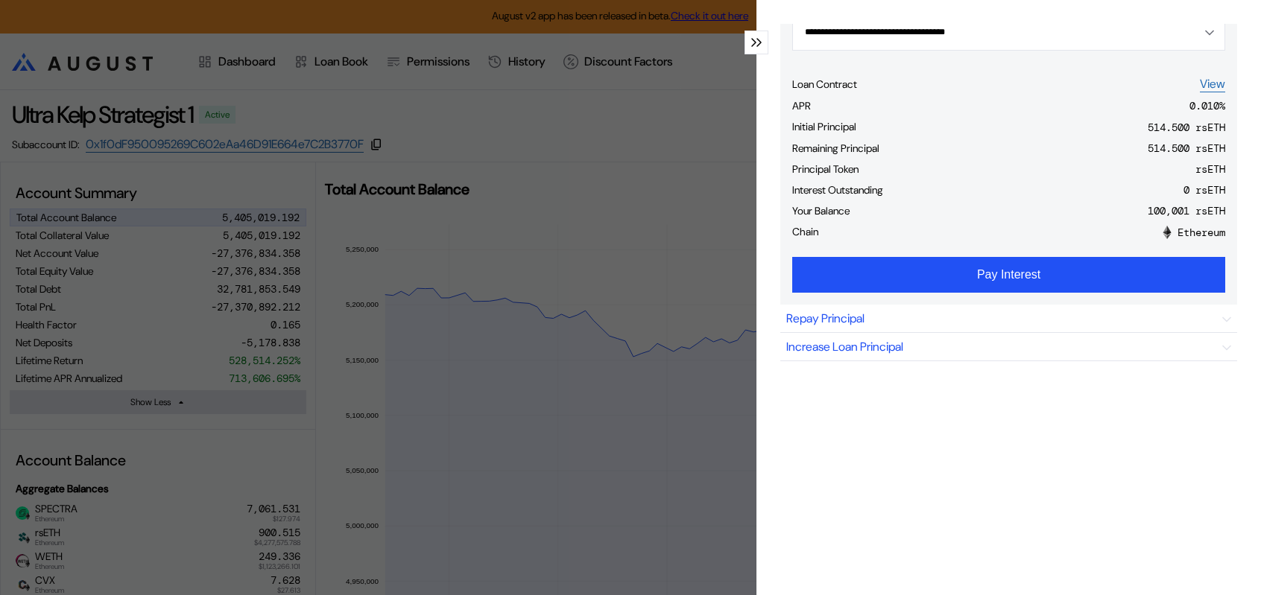
click at [1005, 244] on div "Chain Ethereum" at bounding box center [1008, 234] width 433 height 21
click at [1183, 197] on div "0 rsETH" at bounding box center [1204, 189] width 42 height 13
click at [1154, 182] on div "Principal Token rsETH" at bounding box center [1008, 171] width 433 height 21
click at [1055, 139] on div "Initial Principal 514.500 rsETH" at bounding box center [1008, 128] width 433 height 21
click at [1152, 218] on div "100,001 rsETH" at bounding box center [1187, 210] width 78 height 13
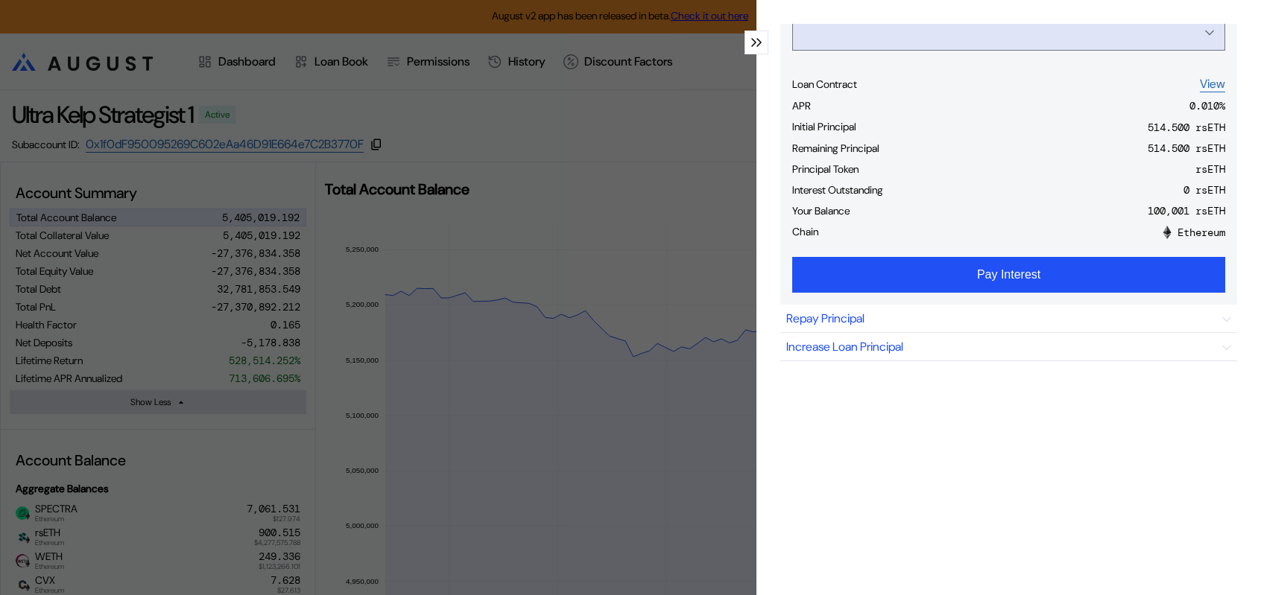
click at [1132, 50] on input "Open menu" at bounding box center [1000, 32] width 394 height 36
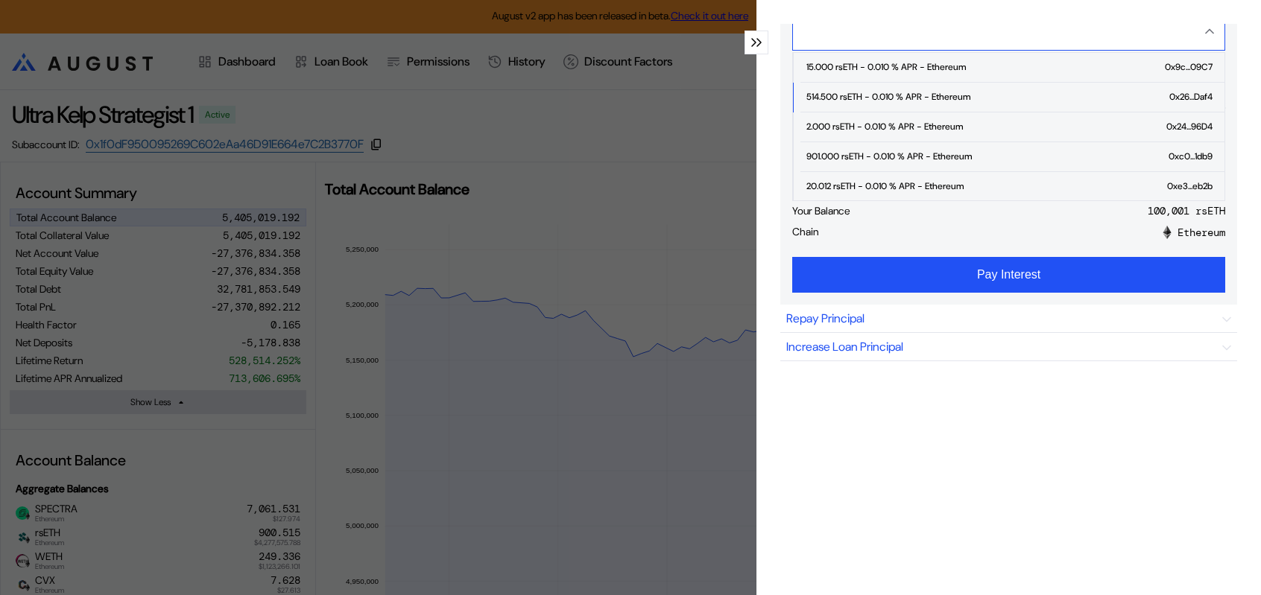
click at [1132, 50] on input "Close menu" at bounding box center [1000, 32] width 394 height 36
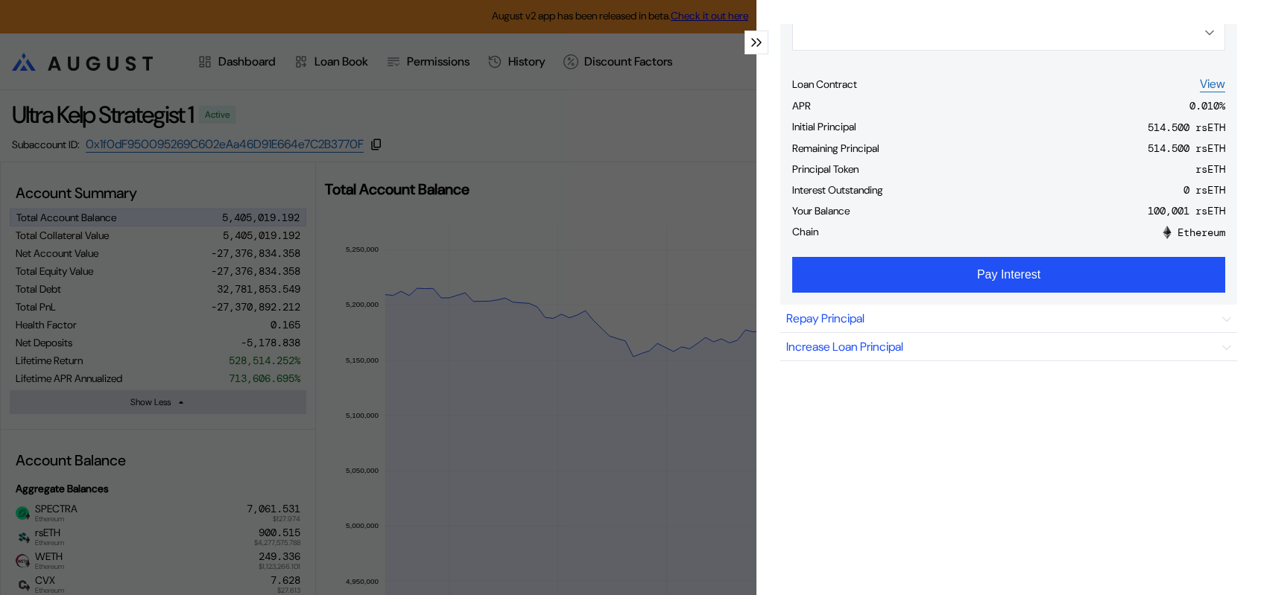
type input "**********"
click at [923, 63] on form "**********" at bounding box center [1008, 139] width 433 height 332
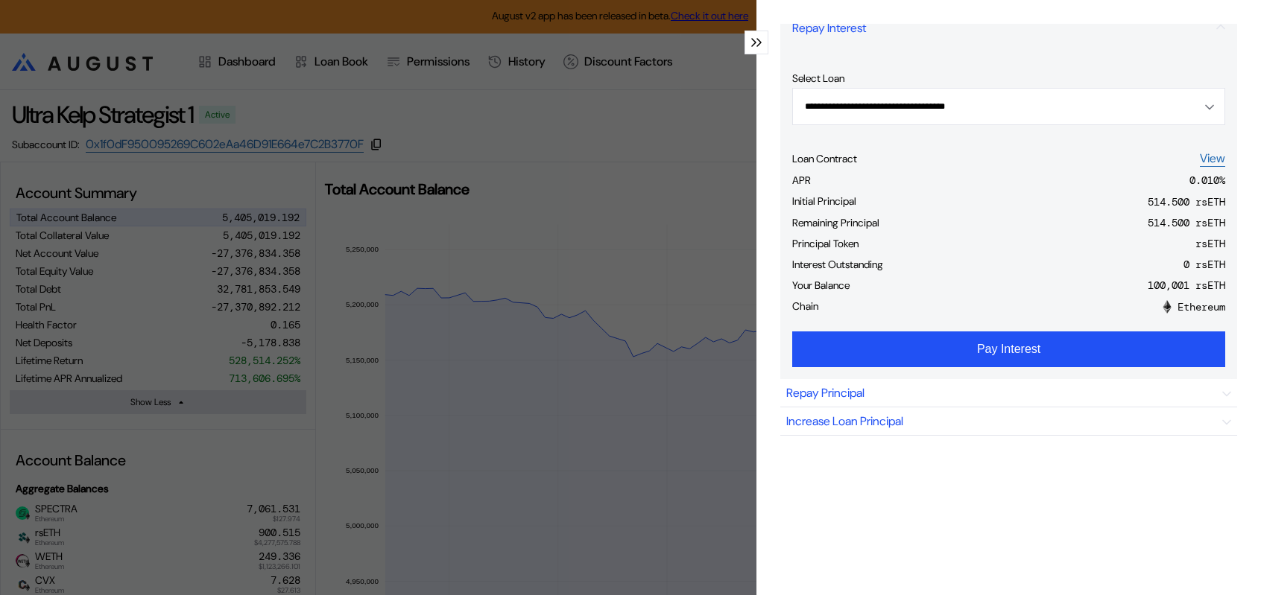
scroll to position [69, 0]
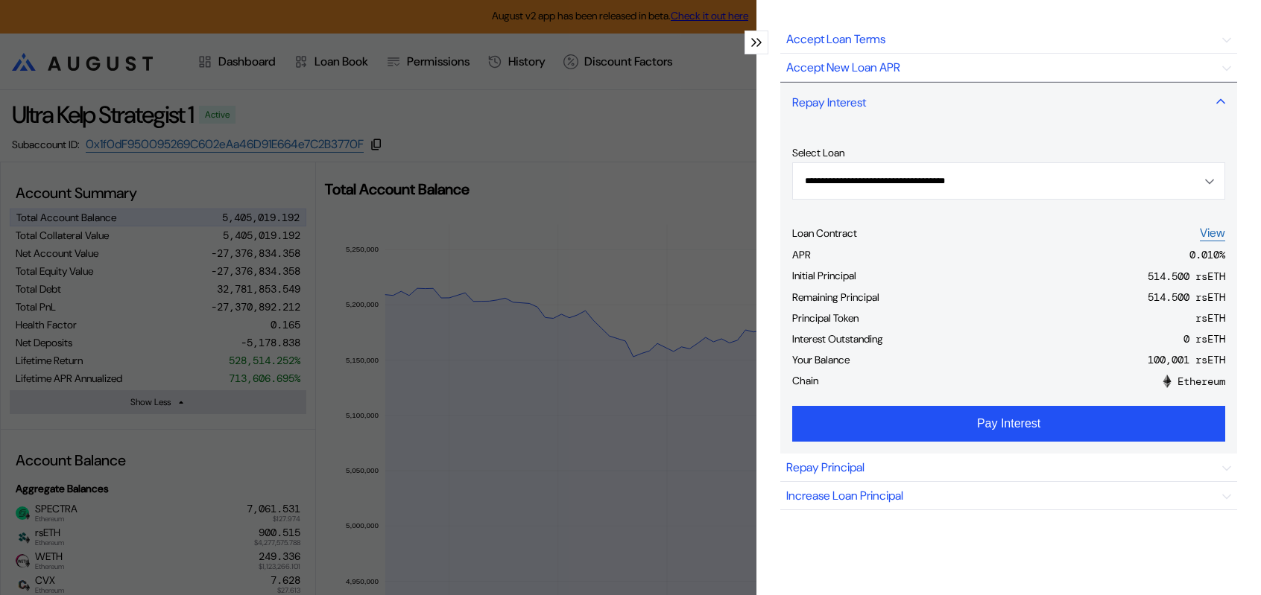
click at [851, 110] on div "Repay Interest" at bounding box center [829, 103] width 74 height 16
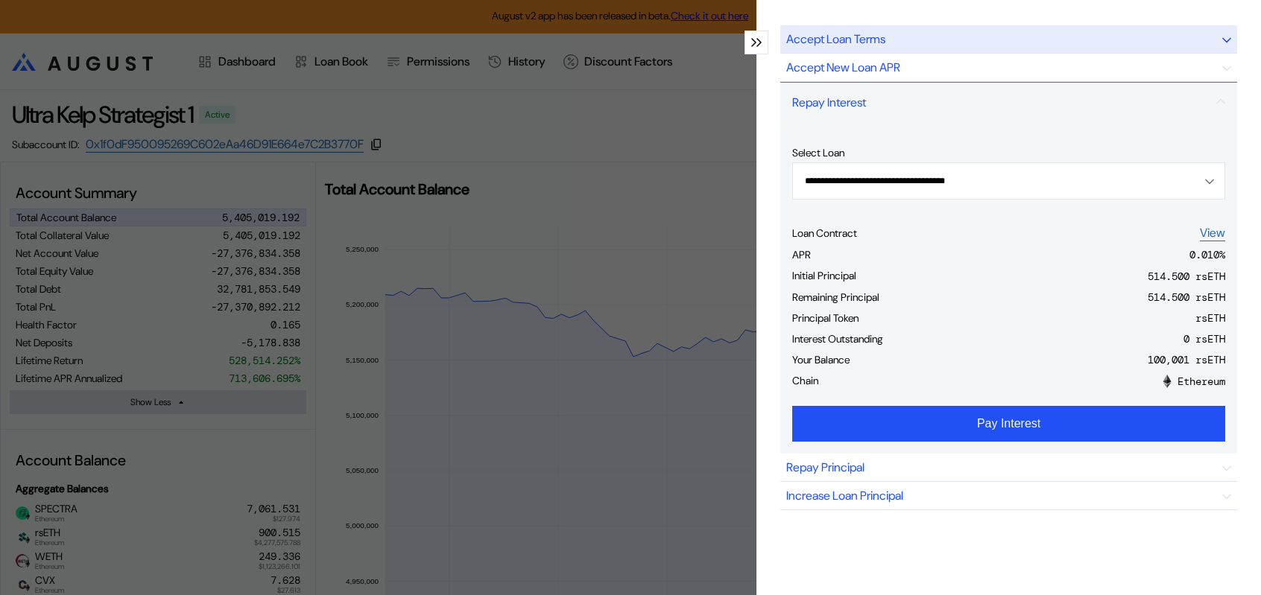
scroll to position [0, 0]
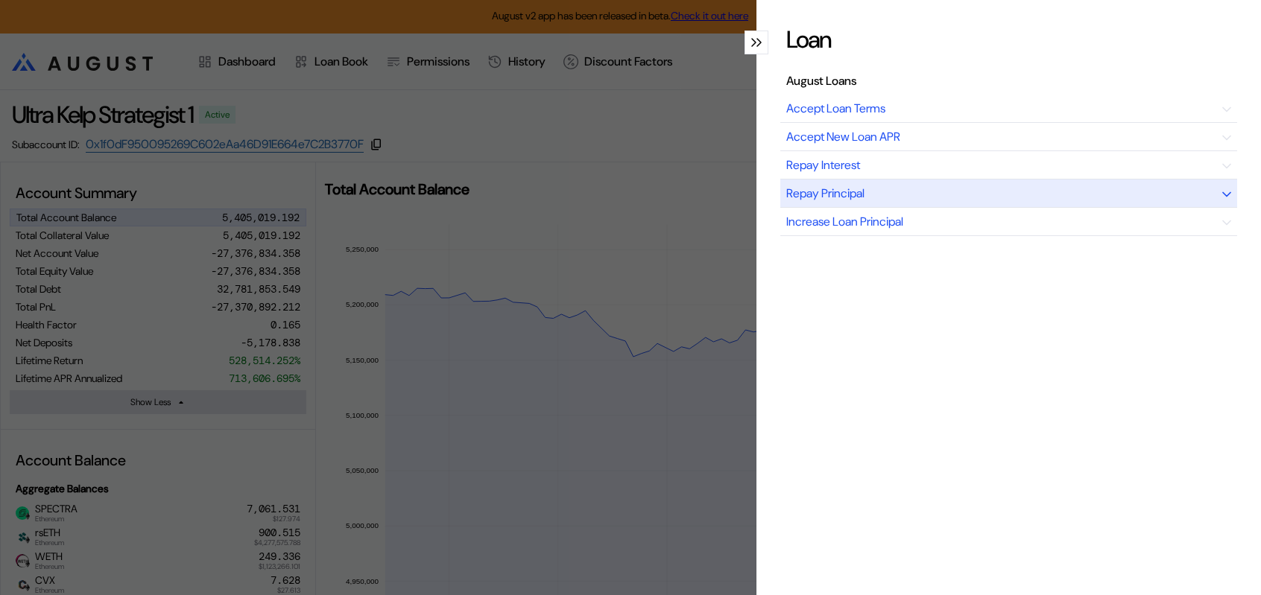
click at [857, 201] on div "Repay Principal" at bounding box center [825, 194] width 78 height 16
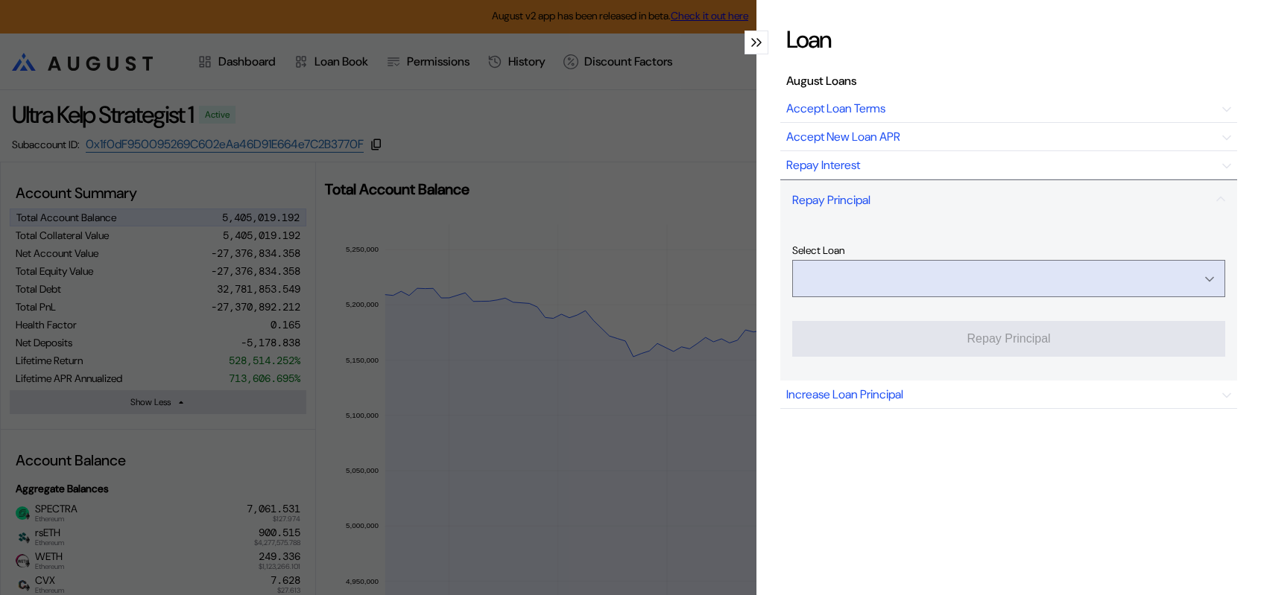
click at [956, 297] on input "Open menu" at bounding box center [1000, 279] width 394 height 36
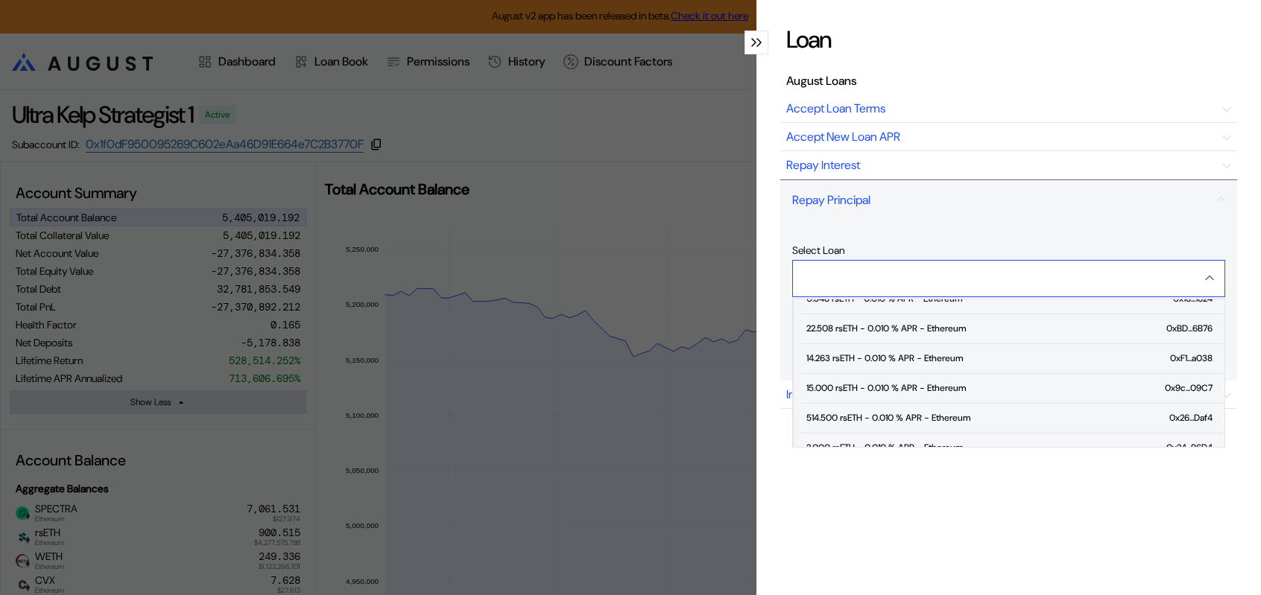
scroll to position [149, 0]
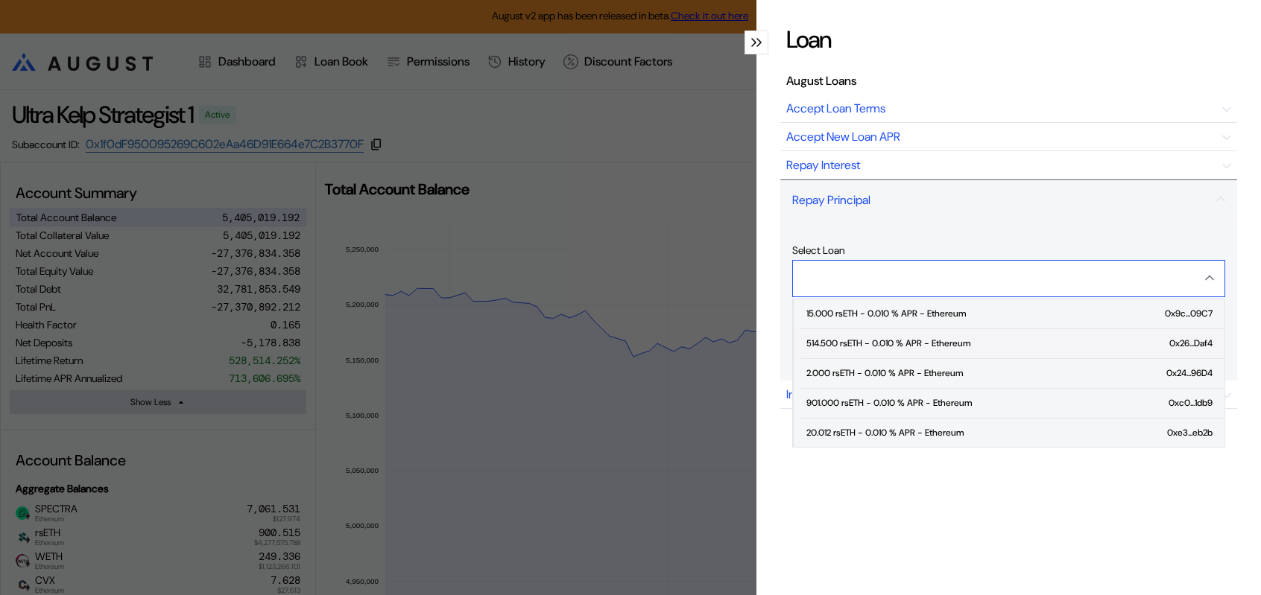
click at [922, 349] on div "514.500 rsETH - 0.010 % APR - Ethereum" at bounding box center [888, 343] width 164 height 10
type input "**********"
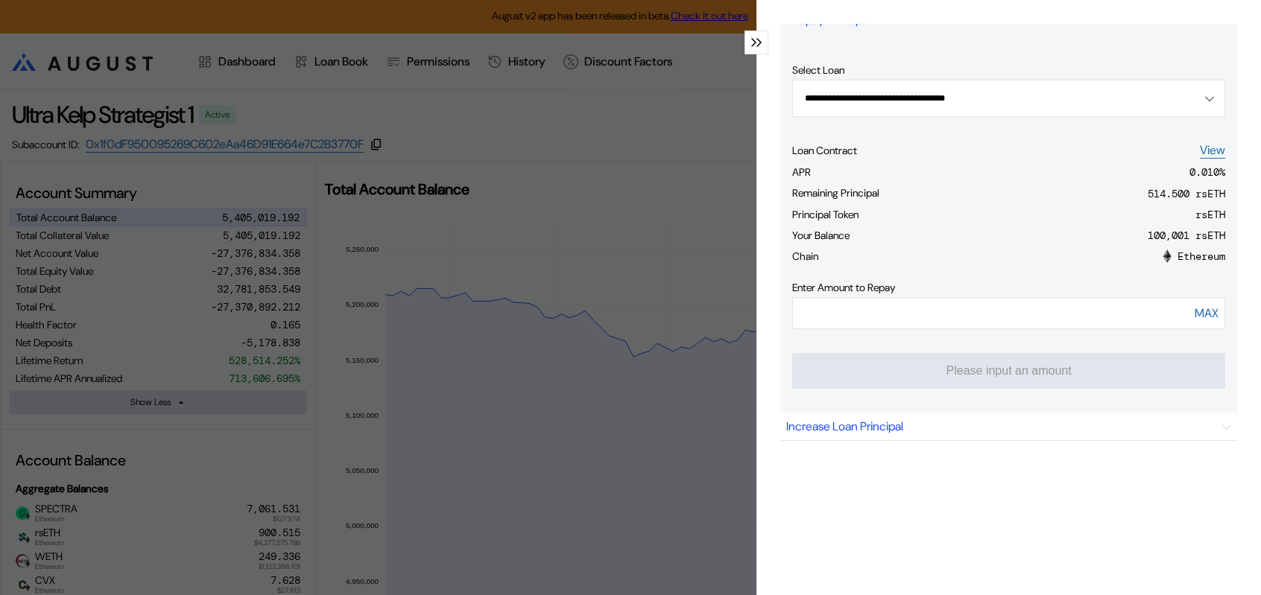
scroll to position [181, 0]
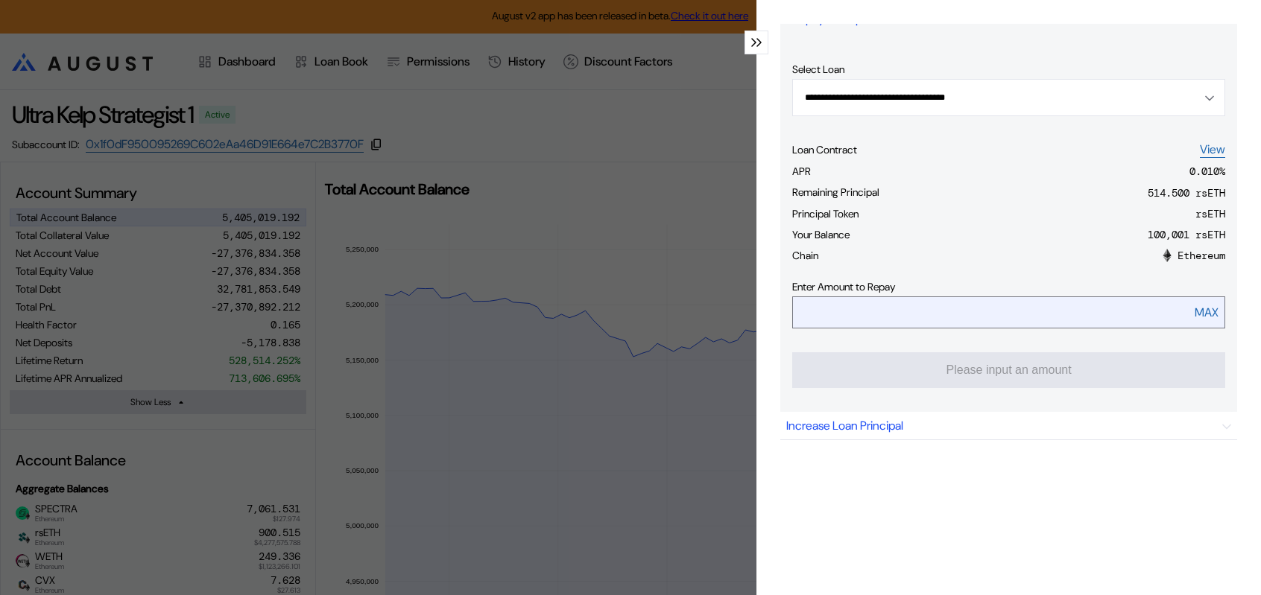
click at [1200, 320] on div "MAX" at bounding box center [1207, 313] width 24 height 16
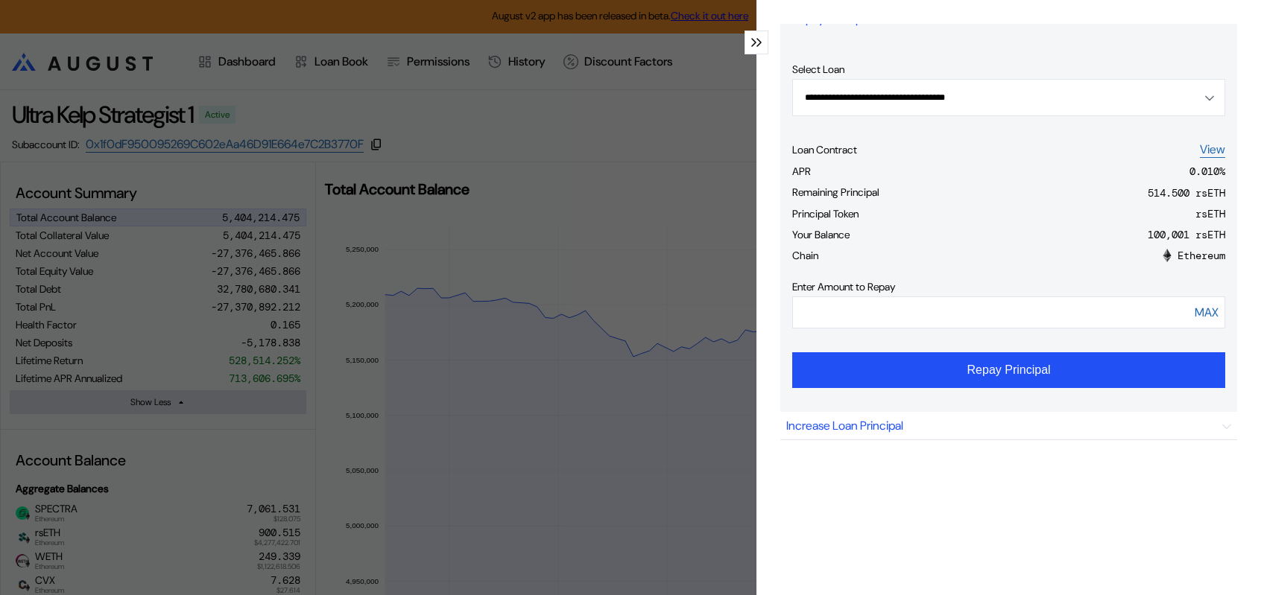
drag, startPoint x: 935, startPoint y: 415, endPoint x: 759, endPoint y: 413, distance: 175.9
click at [759, 413] on div "**********" at bounding box center [1008, 297] width 505 height 595
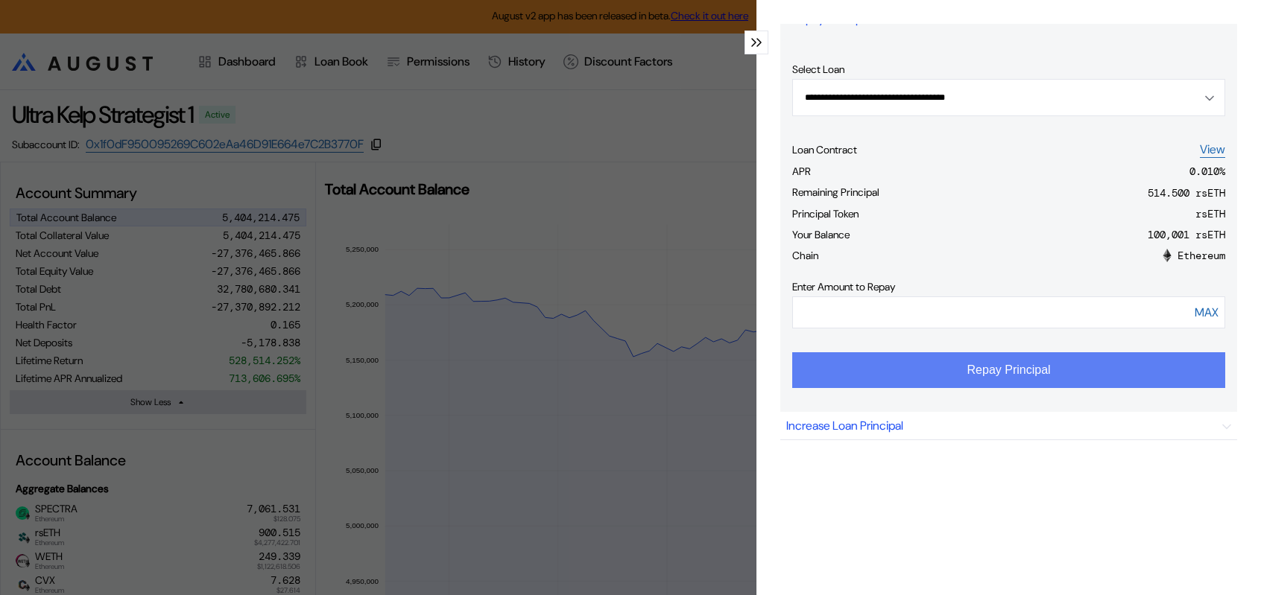
type input "***"
click at [1030, 388] on button "Repay Principal" at bounding box center [1008, 371] width 433 height 36
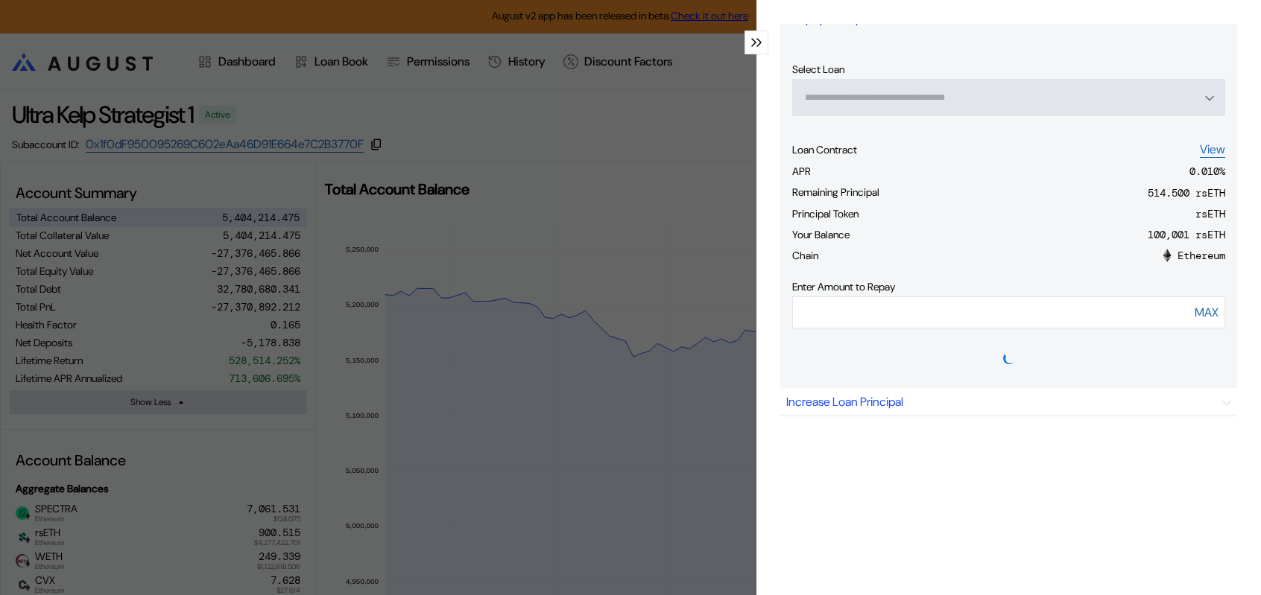
click at [752, 46] on icon "modal" at bounding box center [754, 42] width 4 height 7
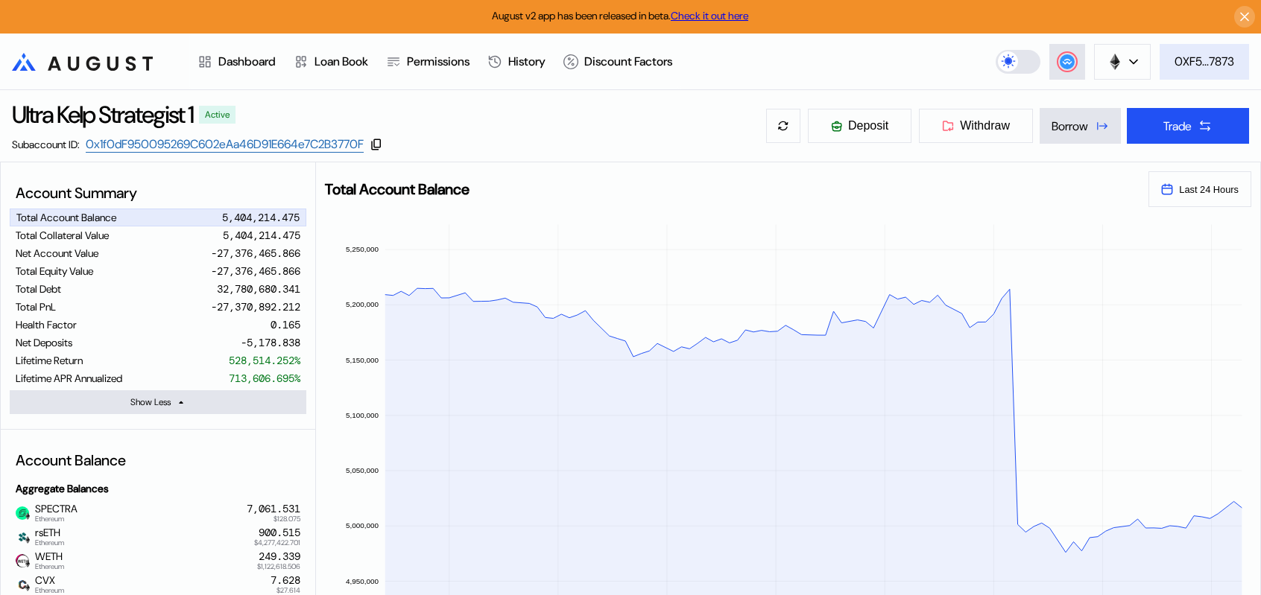
click at [1213, 69] on div "0XF5...7873" at bounding box center [1205, 62] width 60 height 16
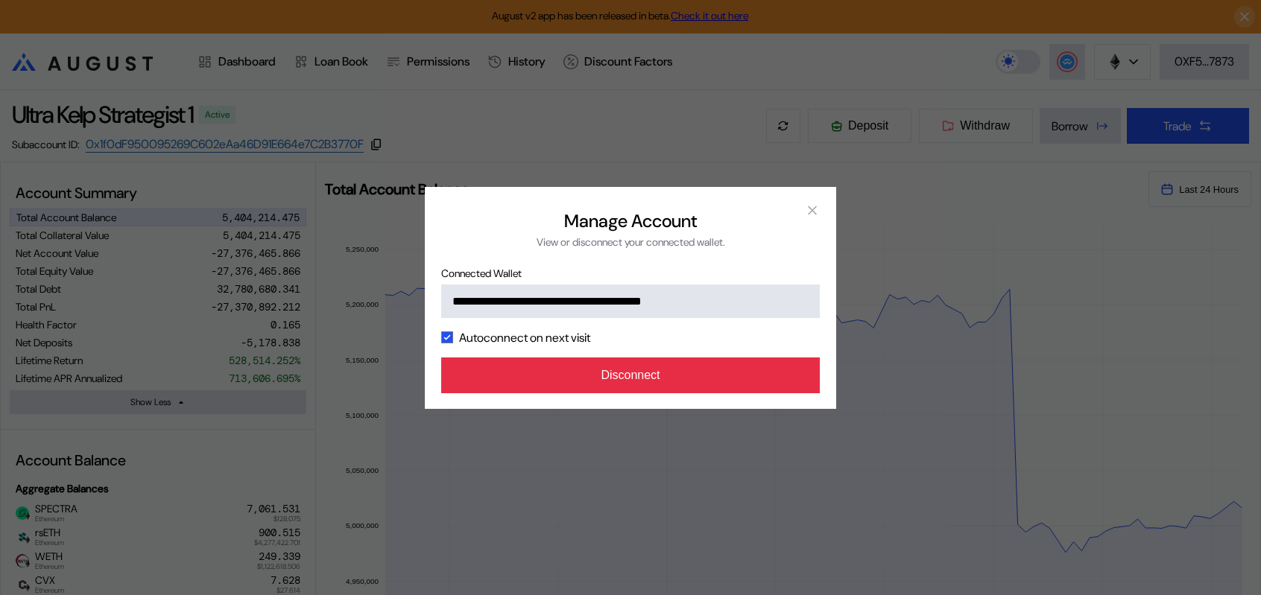
click at [692, 393] on button "Disconnect" at bounding box center [630, 376] width 379 height 36
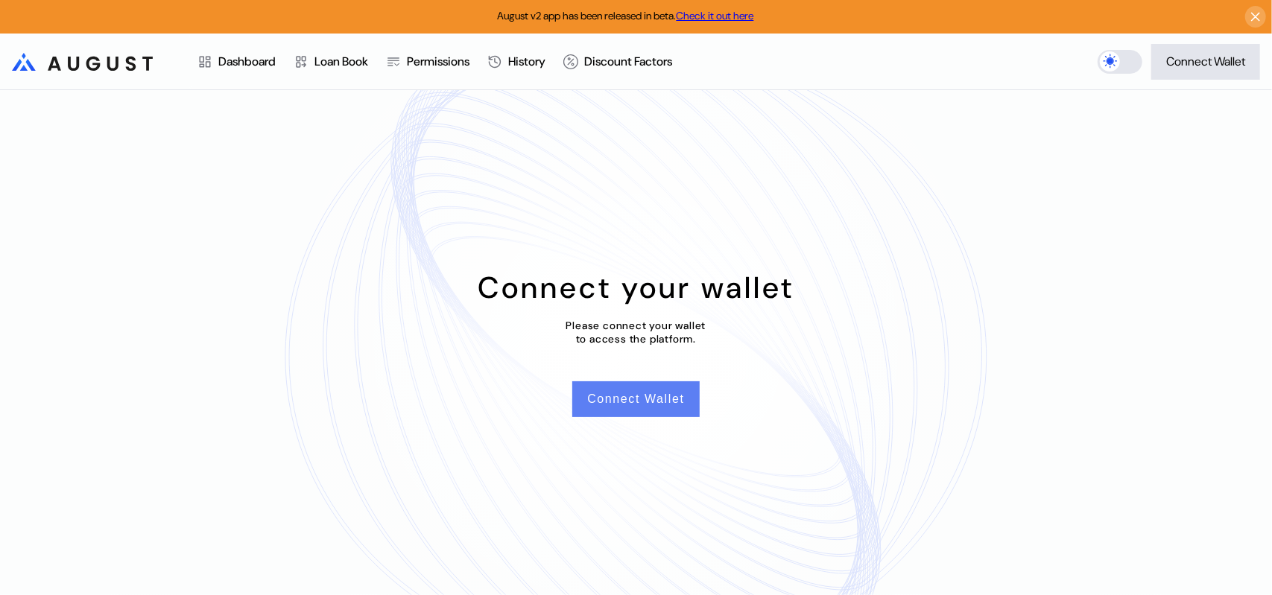
click at [633, 417] on button "Connect Wallet" at bounding box center [635, 400] width 127 height 36
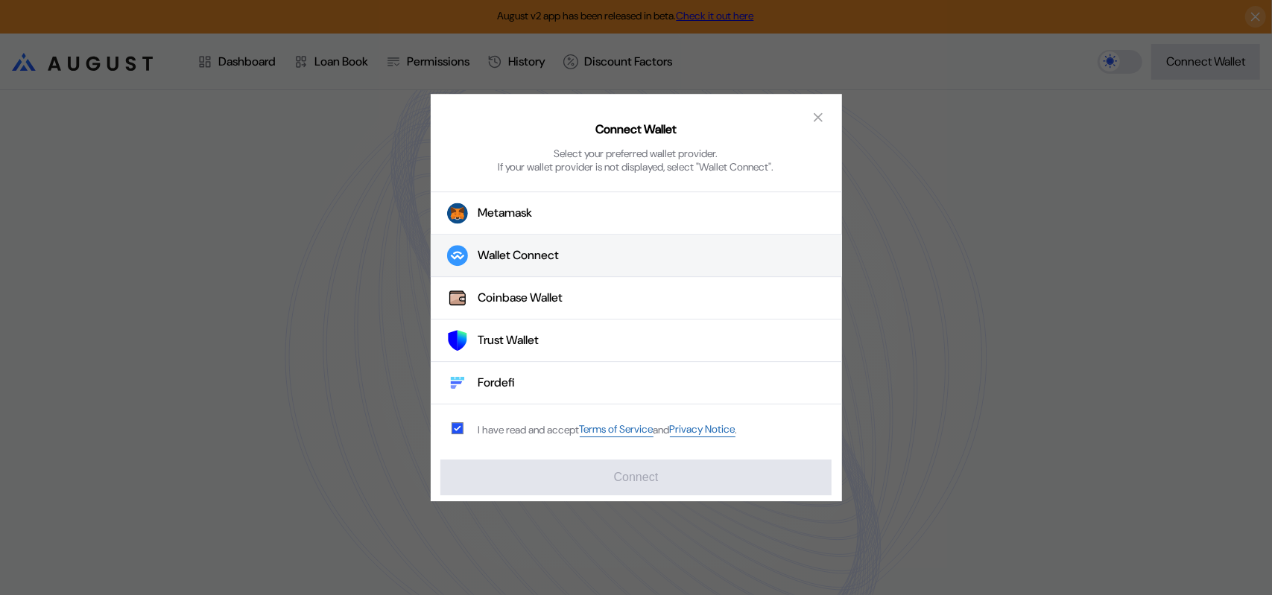
click at [560, 264] on div "Wallet Connect" at bounding box center [518, 256] width 81 height 16
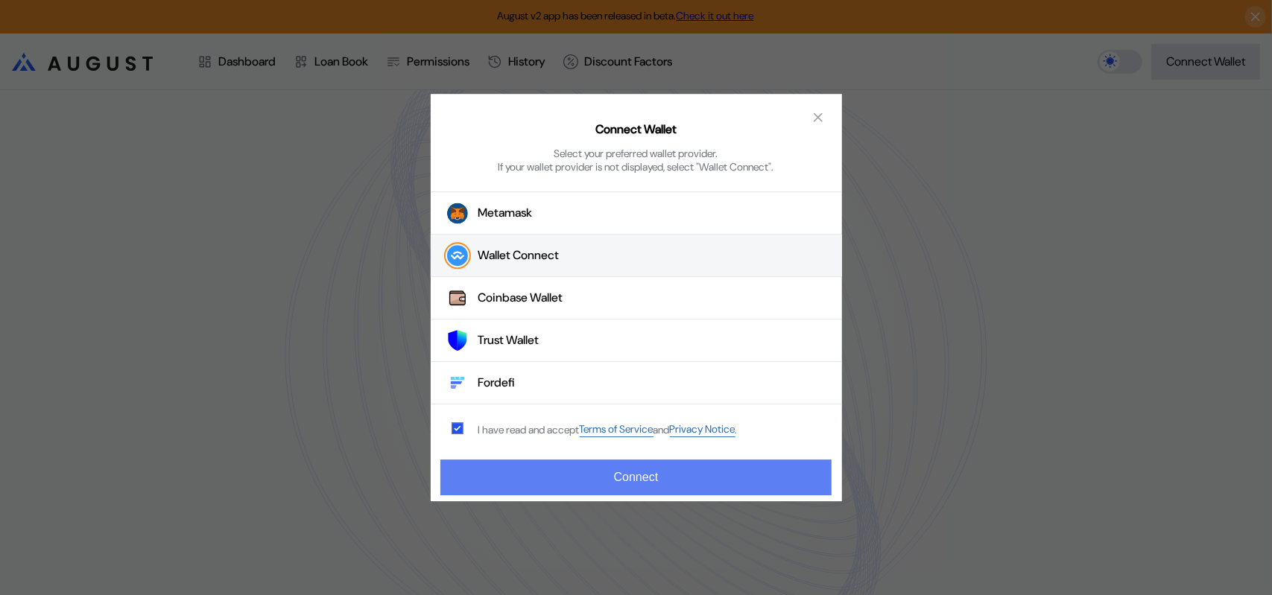
click at [606, 481] on button "Connect" at bounding box center [635, 478] width 391 height 36
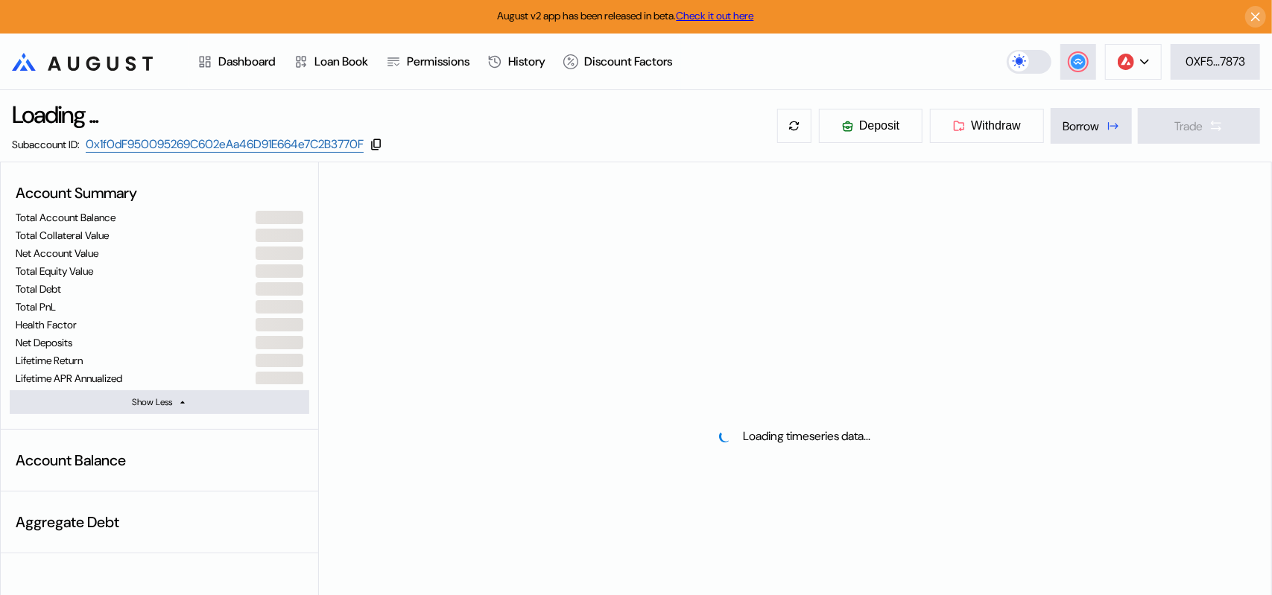
select select "*"
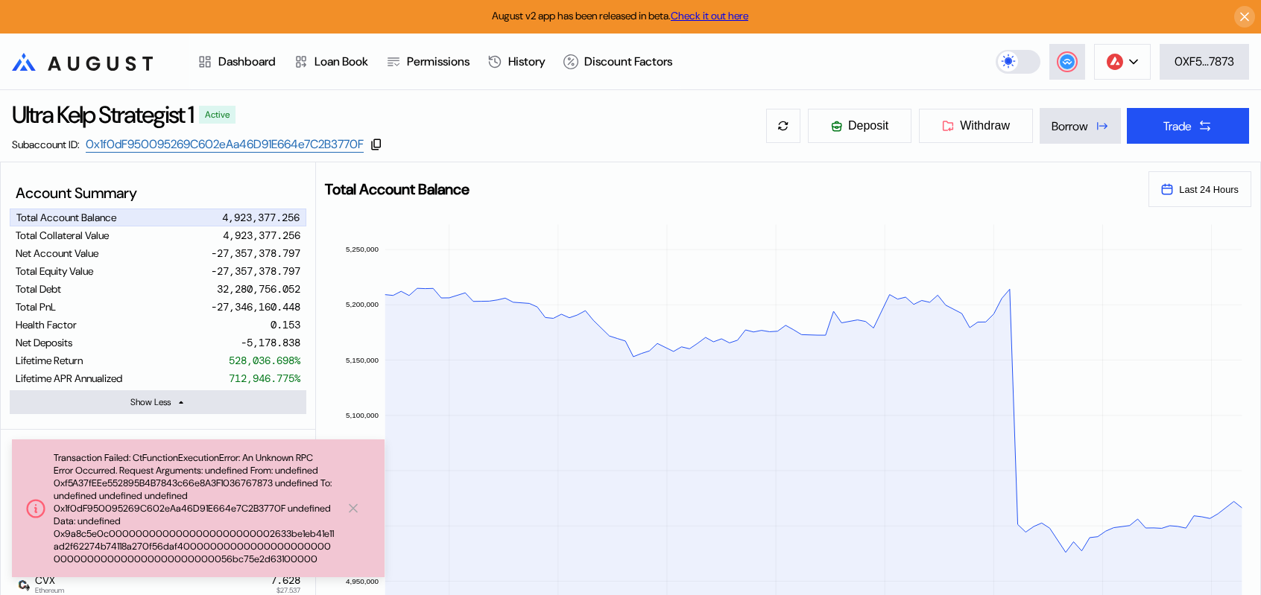
click at [505, 268] on icon "18:00 21:00 [DATE] 03:00 06:00 09:00 12:00 15:00 4,950,000 5,000,000 5,050,000 …" at bounding box center [788, 417] width 944 height 421
click at [522, 207] on div "**********" at bounding box center [788, 184] width 944 height 45
